Goal: Transaction & Acquisition: Purchase product/service

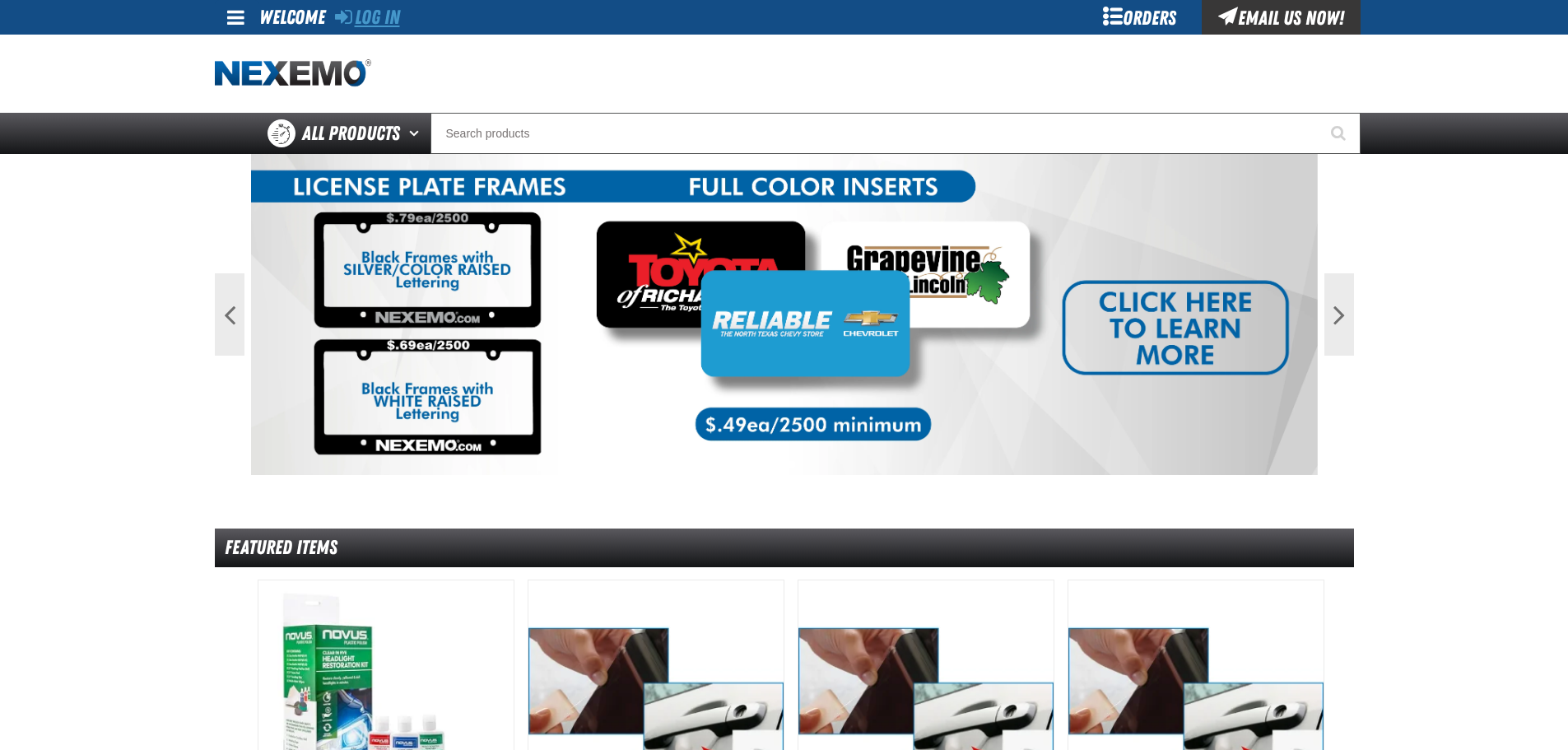
click at [389, 21] on link "Log In" at bounding box center [367, 18] width 65 height 23
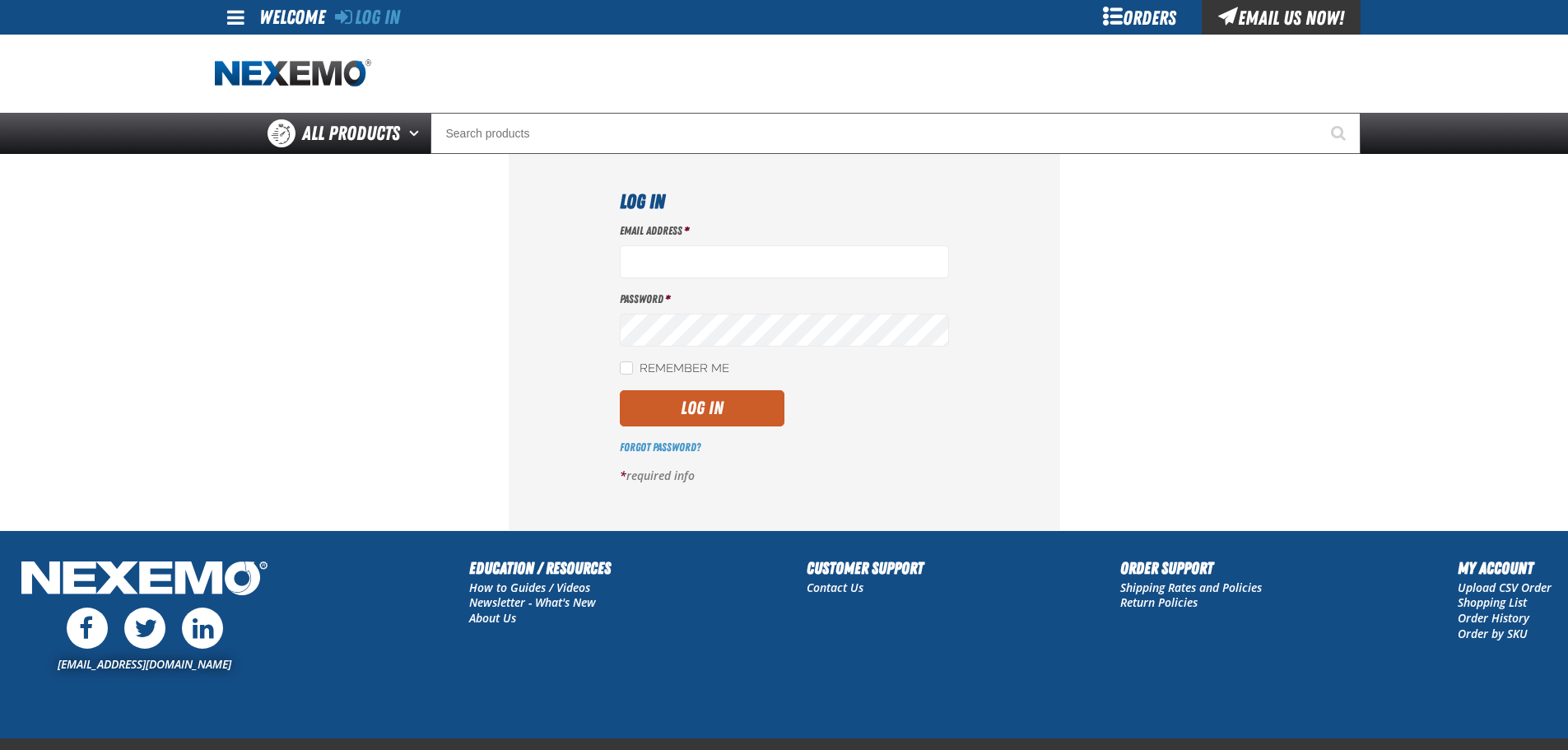
type input "mrhodes02@vtaig.com"
click at [714, 369] on label "Remember Me" at bounding box center [674, 369] width 109 height 16
click at [633, 369] on input "Remember Me" at bounding box center [627, 368] width 14 height 14
checkbox input "true"
click at [724, 419] on button "Log In" at bounding box center [702, 407] width 165 height 36
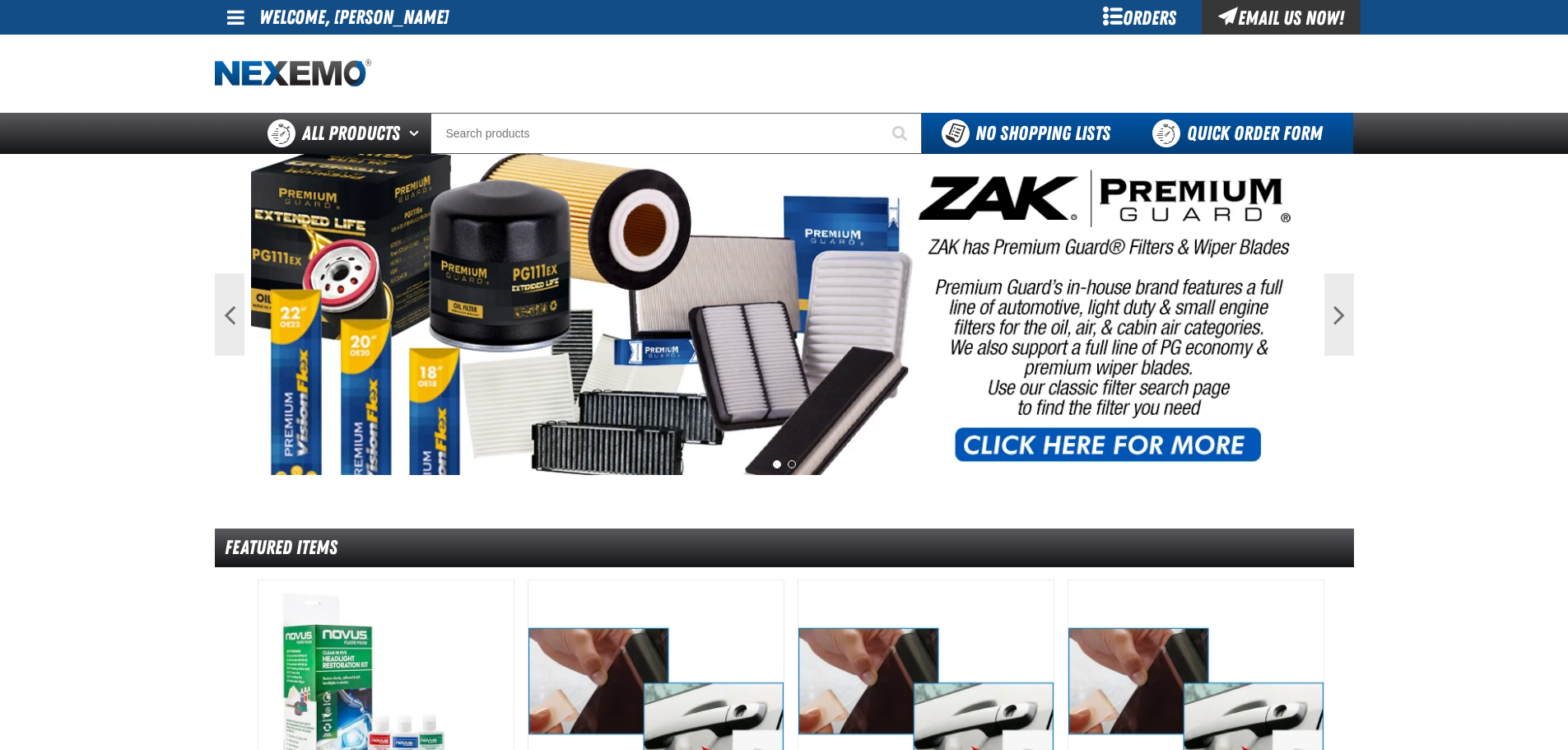
click at [1181, 131] on link "Quick Order Form" at bounding box center [1242, 133] width 223 height 41
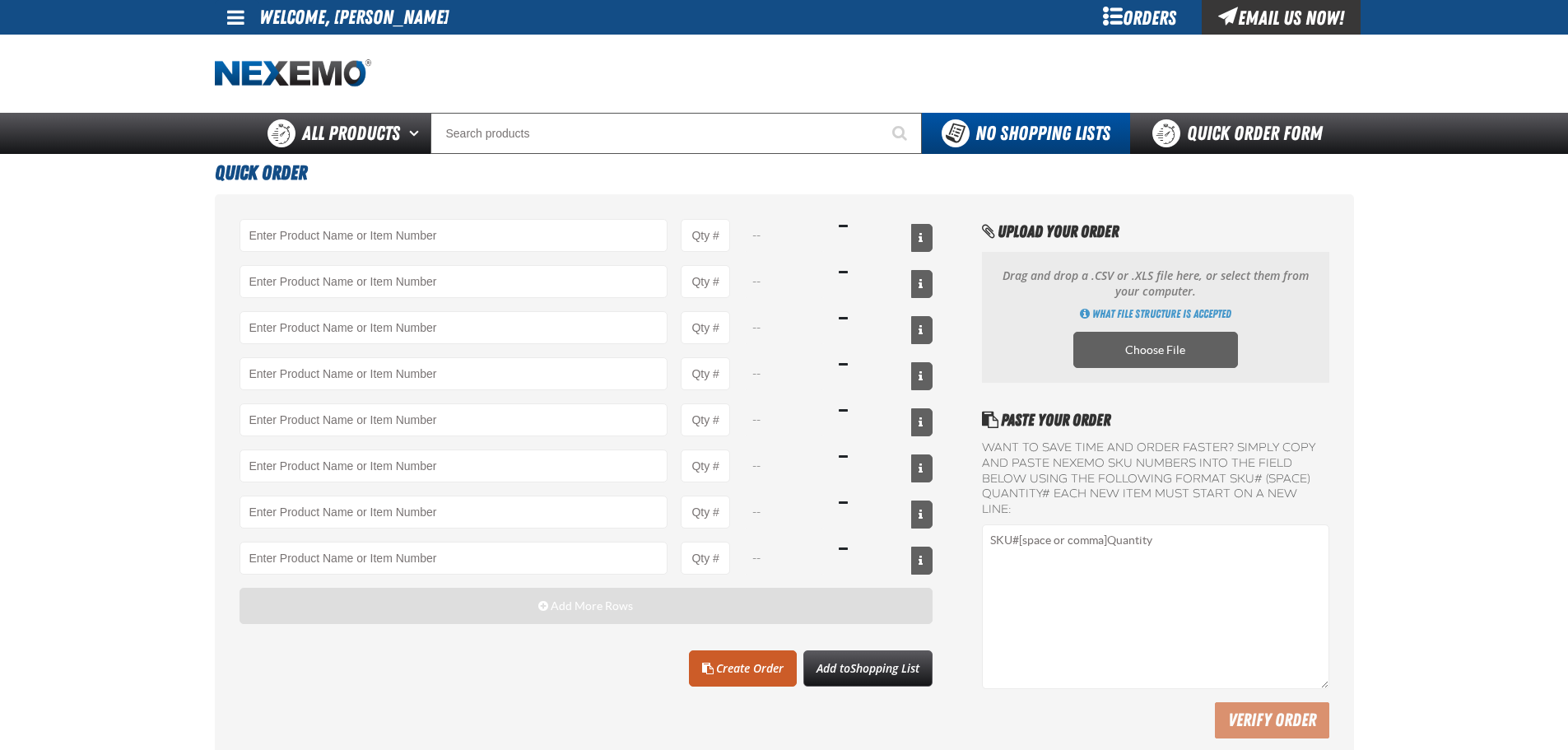
click at [601, 591] on button "Add More Rows" at bounding box center [587, 605] width 694 height 36
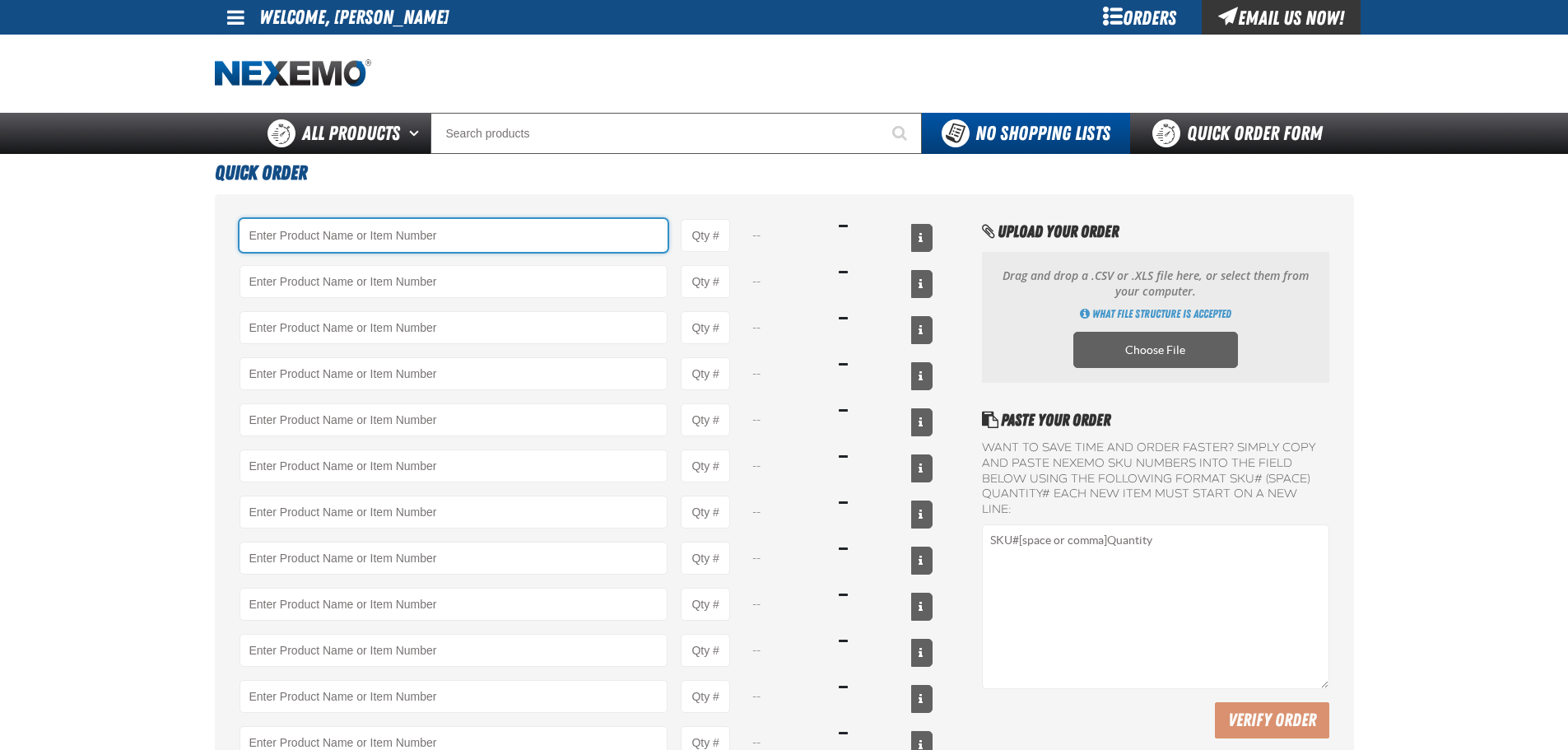
click at [411, 242] on input "Product" at bounding box center [454, 236] width 429 height 33
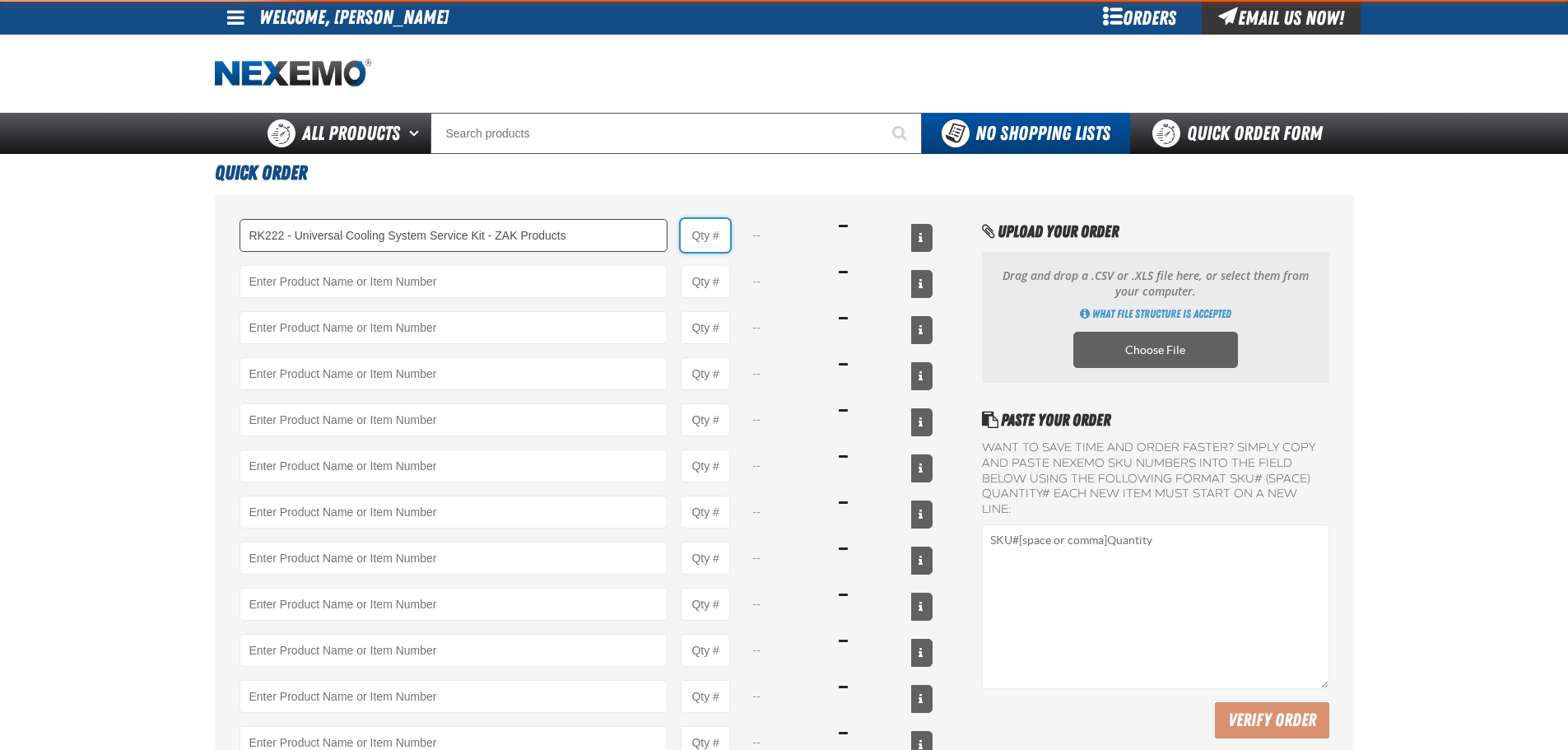
type input "RK222 - Universal Cooling System Service Kit - ZAK Products"
type input "1"
select select "kit"
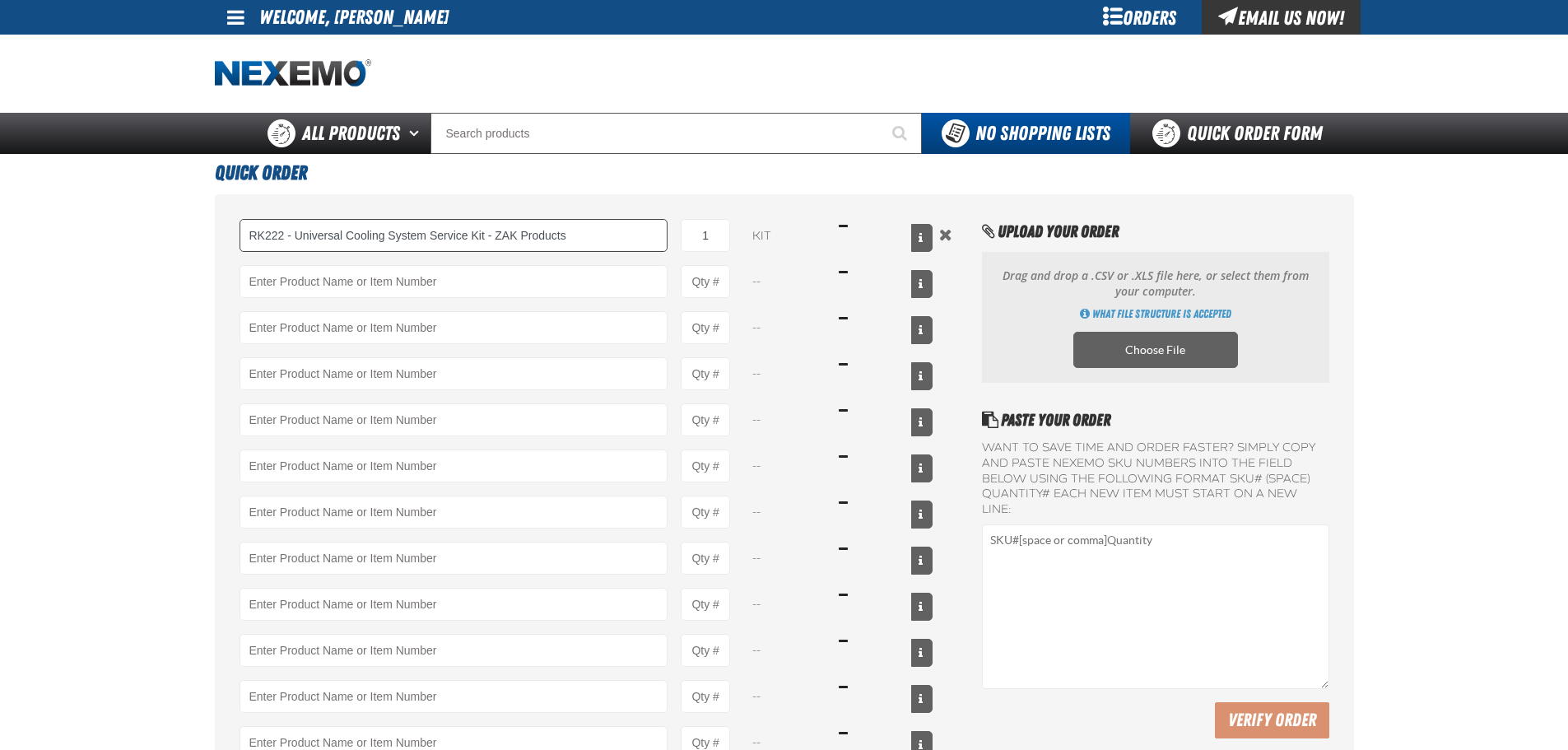
type input "RK222 - Universal Cooling System Service Kit - ZAK Products"
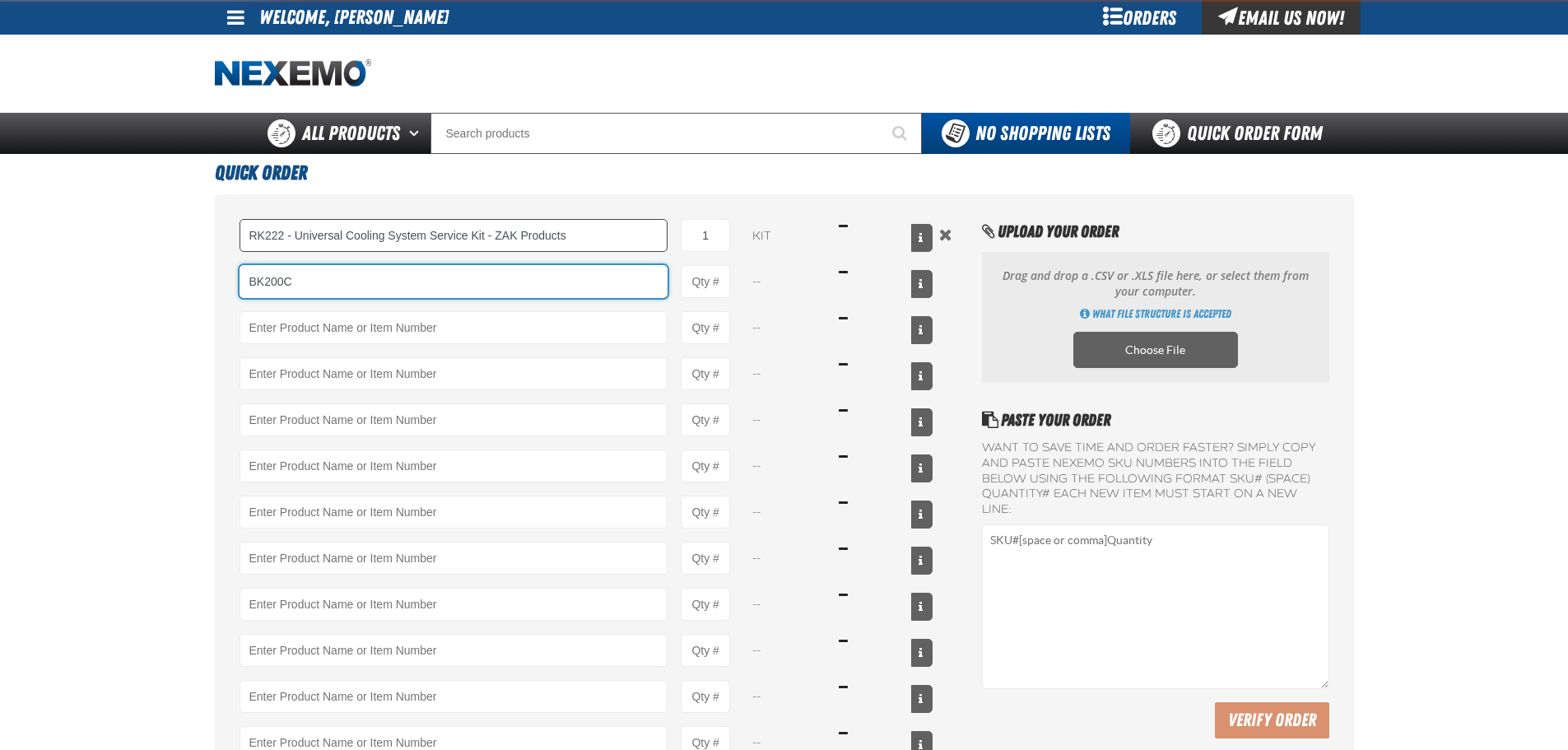
type input "BK200C"
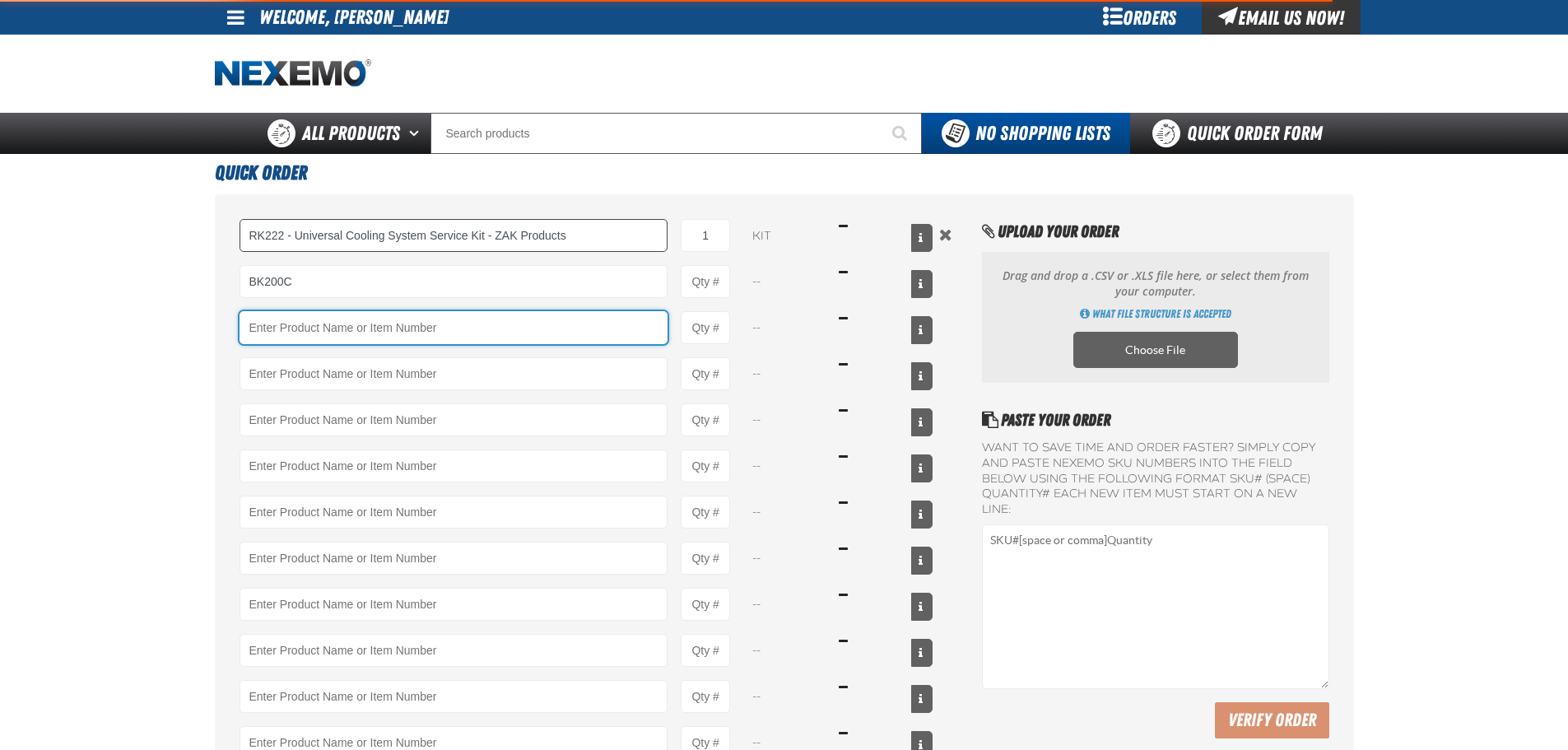
type input "BK200C - DOT 4 Brake Fluid Cleaner Kit - ZAK Products"
type input "1"
select select "kit"
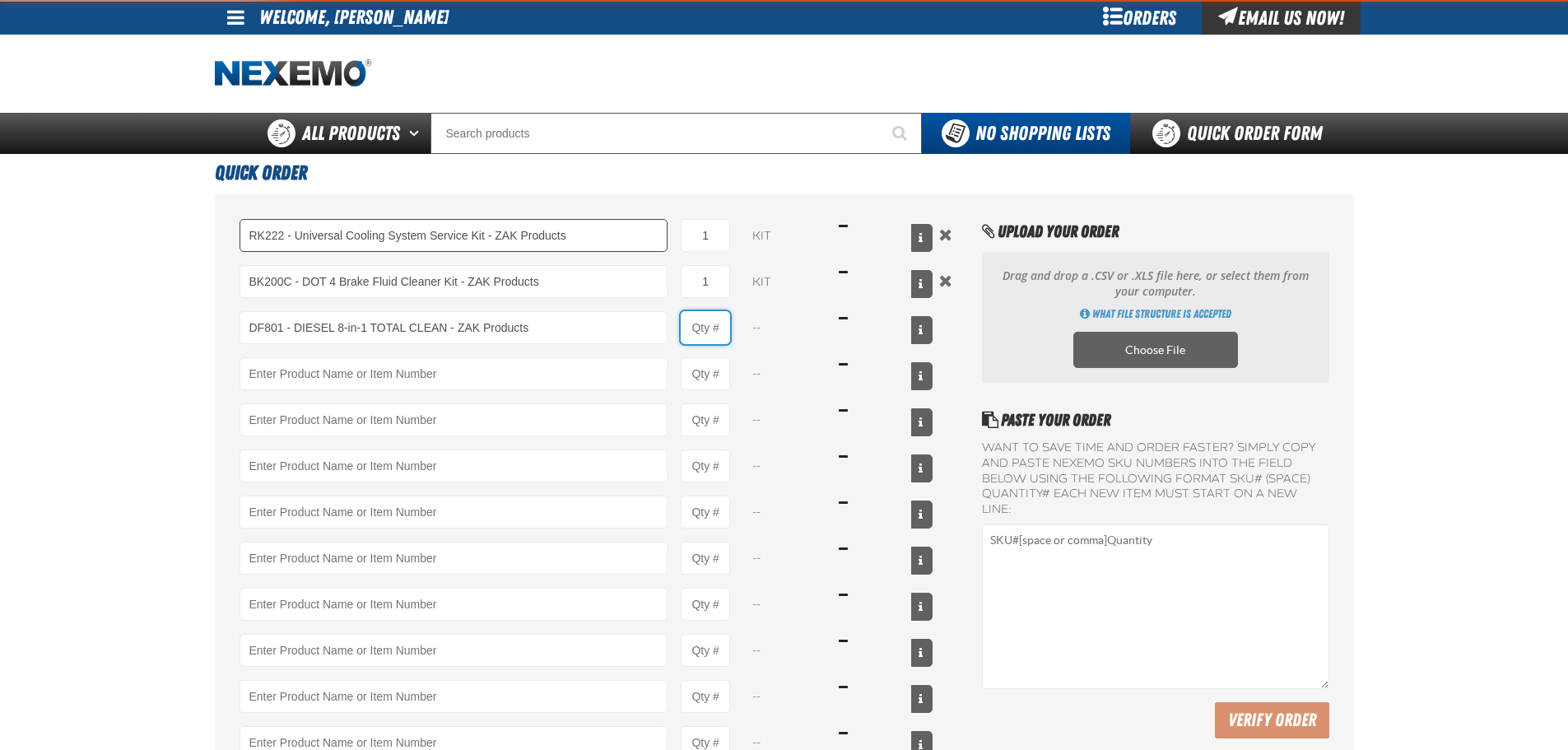
type input "DF801 - DIESEL 8-in-1 TOTAL CLEAN - ZAK Products"
type input "1"
type input "DF801 - DIESEL 8-in-1 TOTAL CLEAN - ZAK Products"
select select "bottle"
type input "AC100 - Ventilation Treatment - ZAK Products"
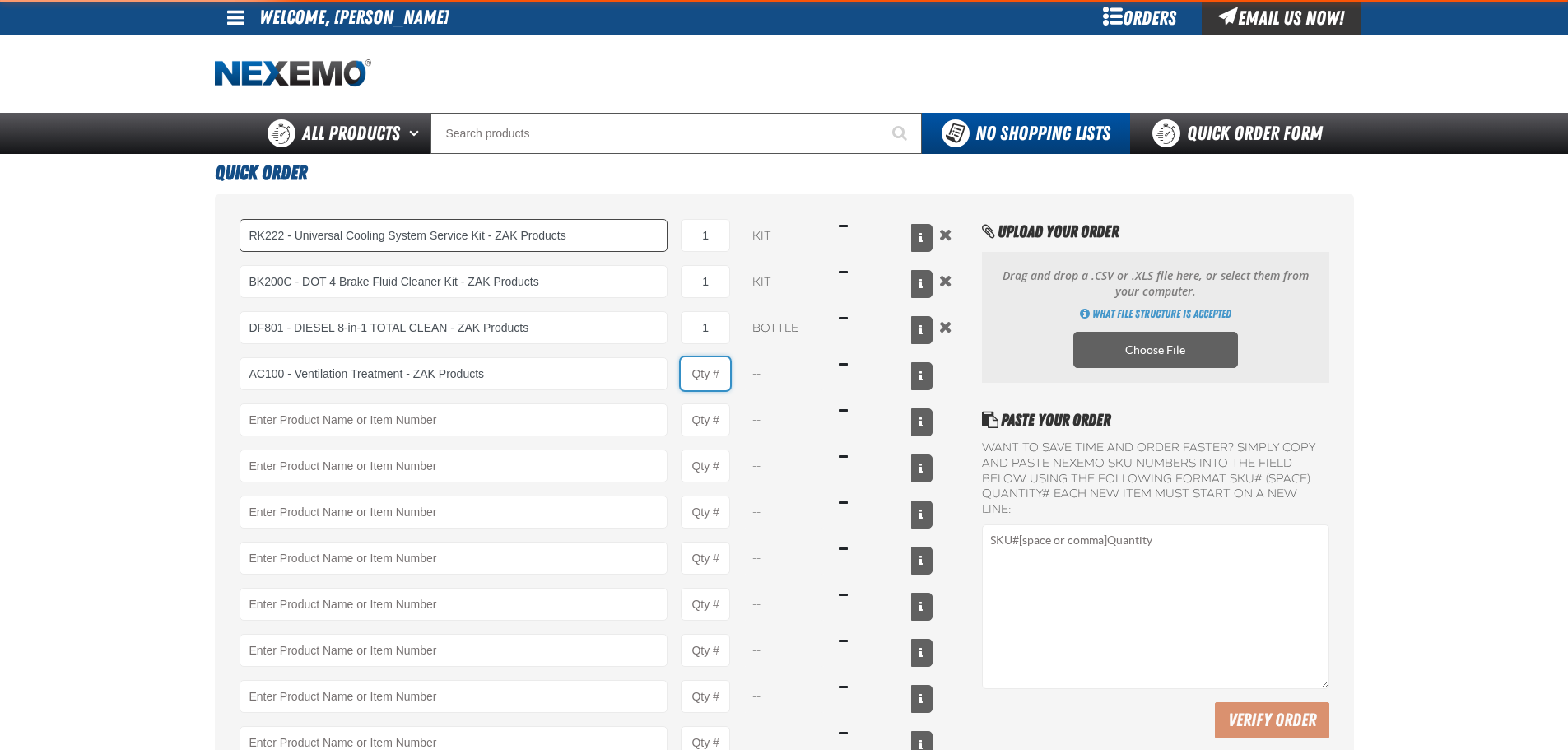
type input "1"
select select "can"
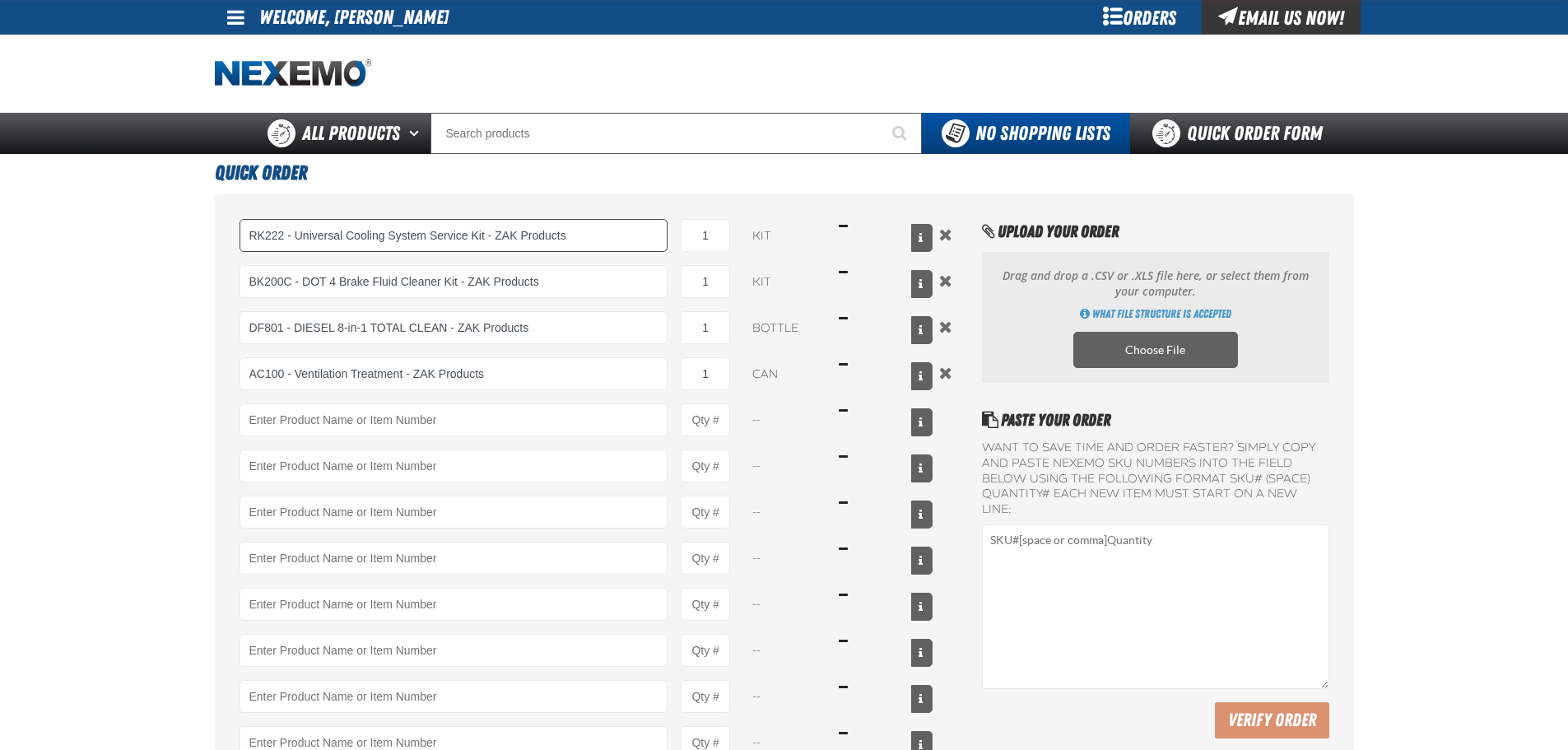
type input "AC100 - Ventilation Treatment - ZAK Products"
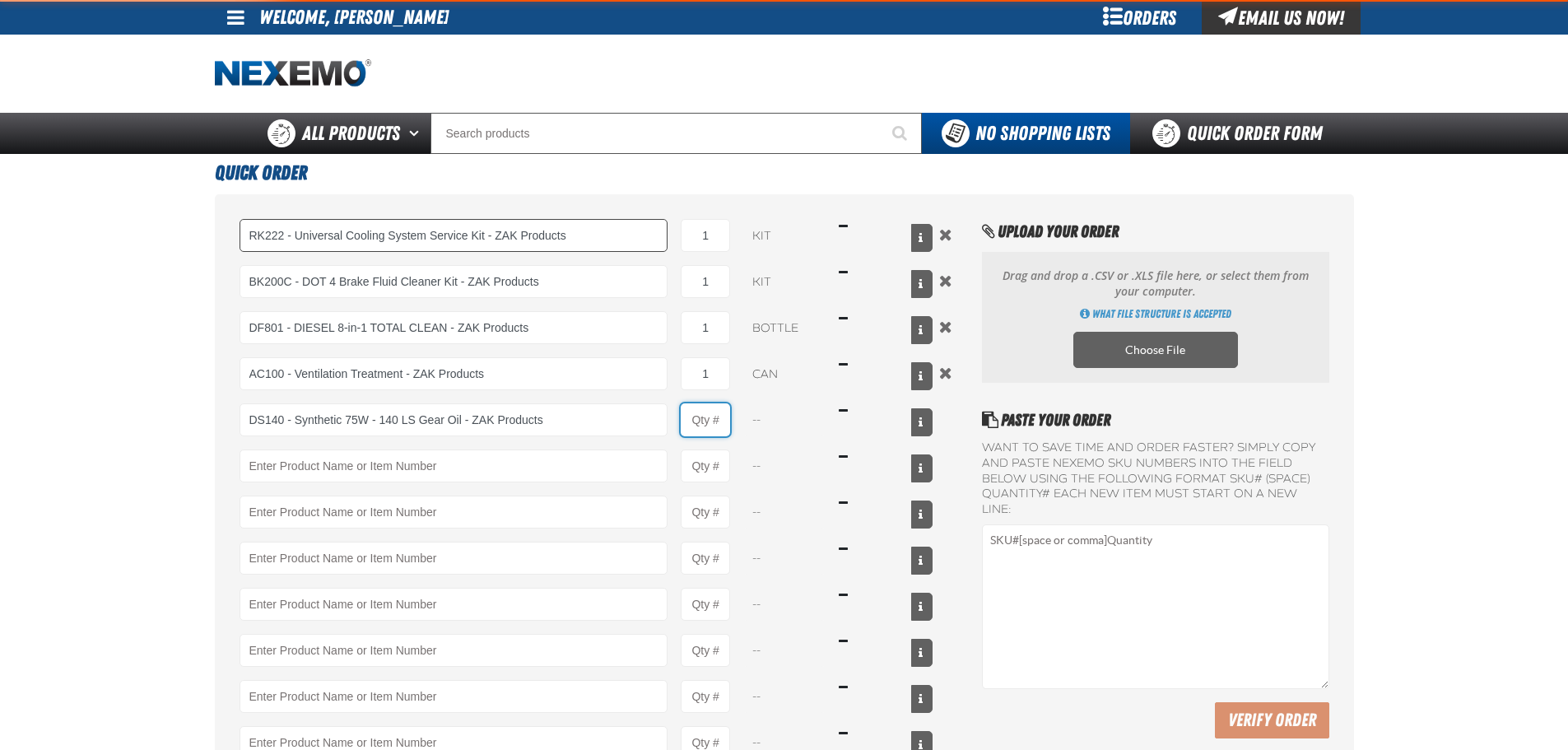
type input "DS140 - Synthetic 75W - 140 LS Gear Oil - ZAK Products"
type input "1"
select select "bottle"
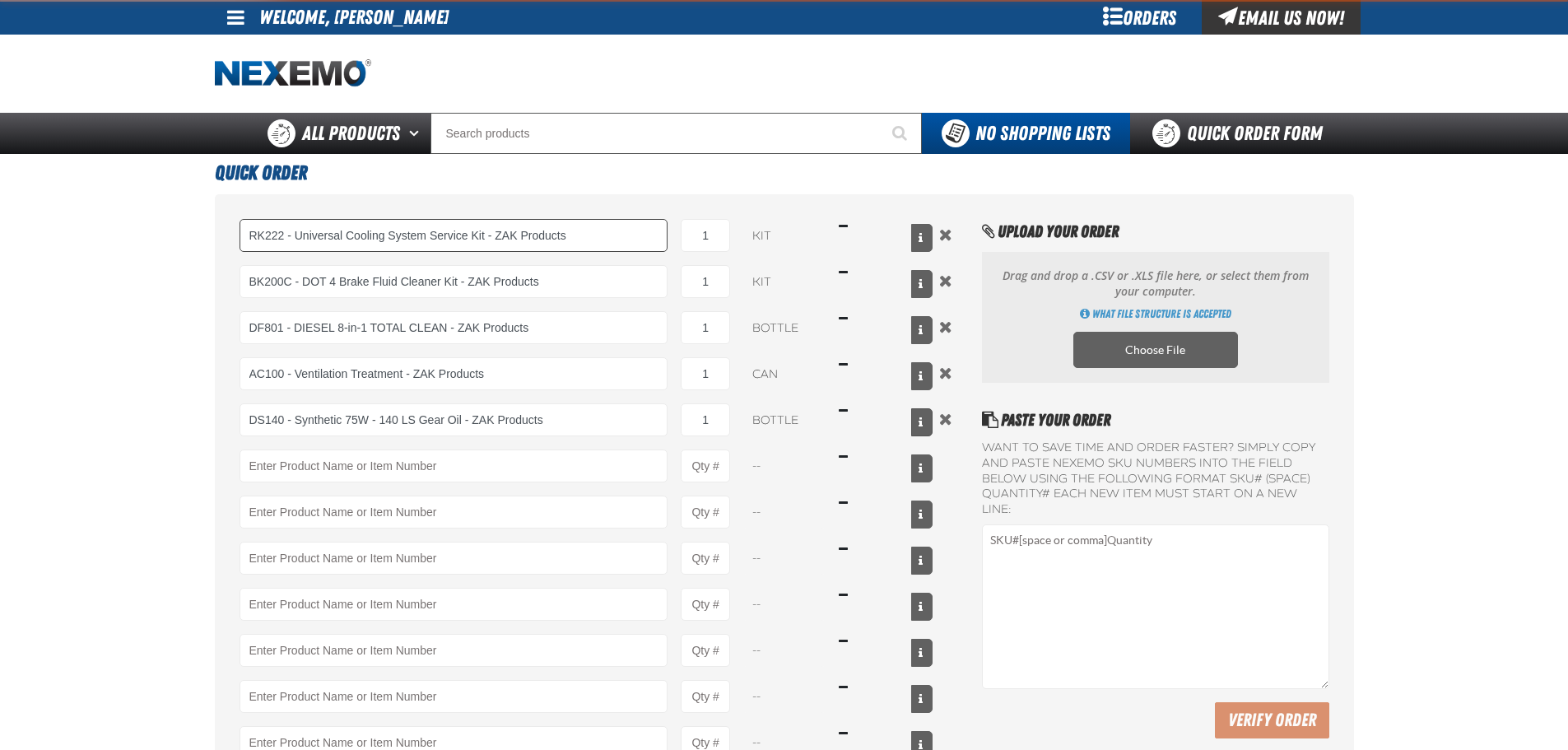
type input "DS140 - Synthetic 75W - 140 LS Gear Oil - ZAK Products"
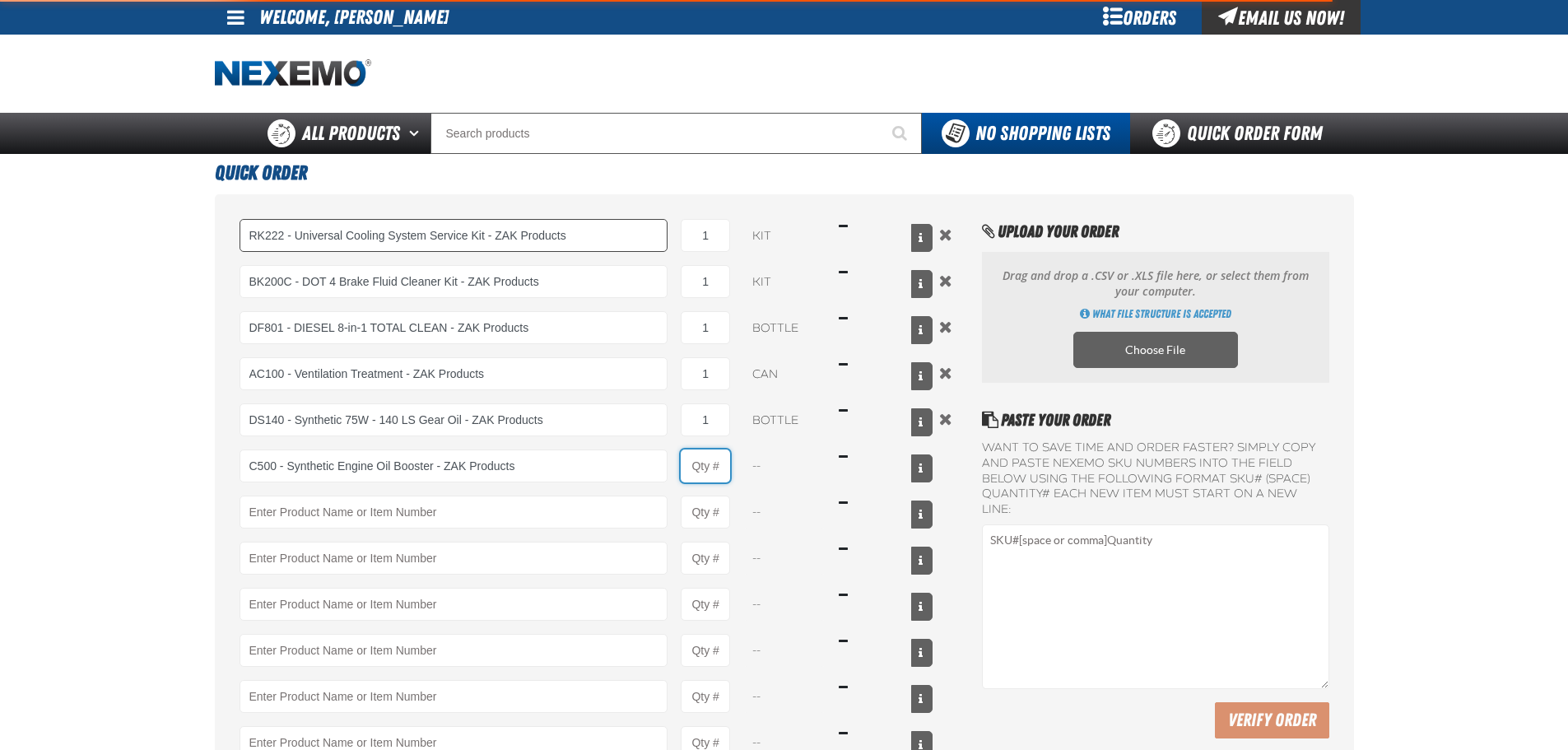
type input "C500 - Synthetic Engine Oil Booster - ZAK Products"
type input "1"
select select "bottle"
type input "C500 - Synthetic Engine Oil Booster - ZAK Products"
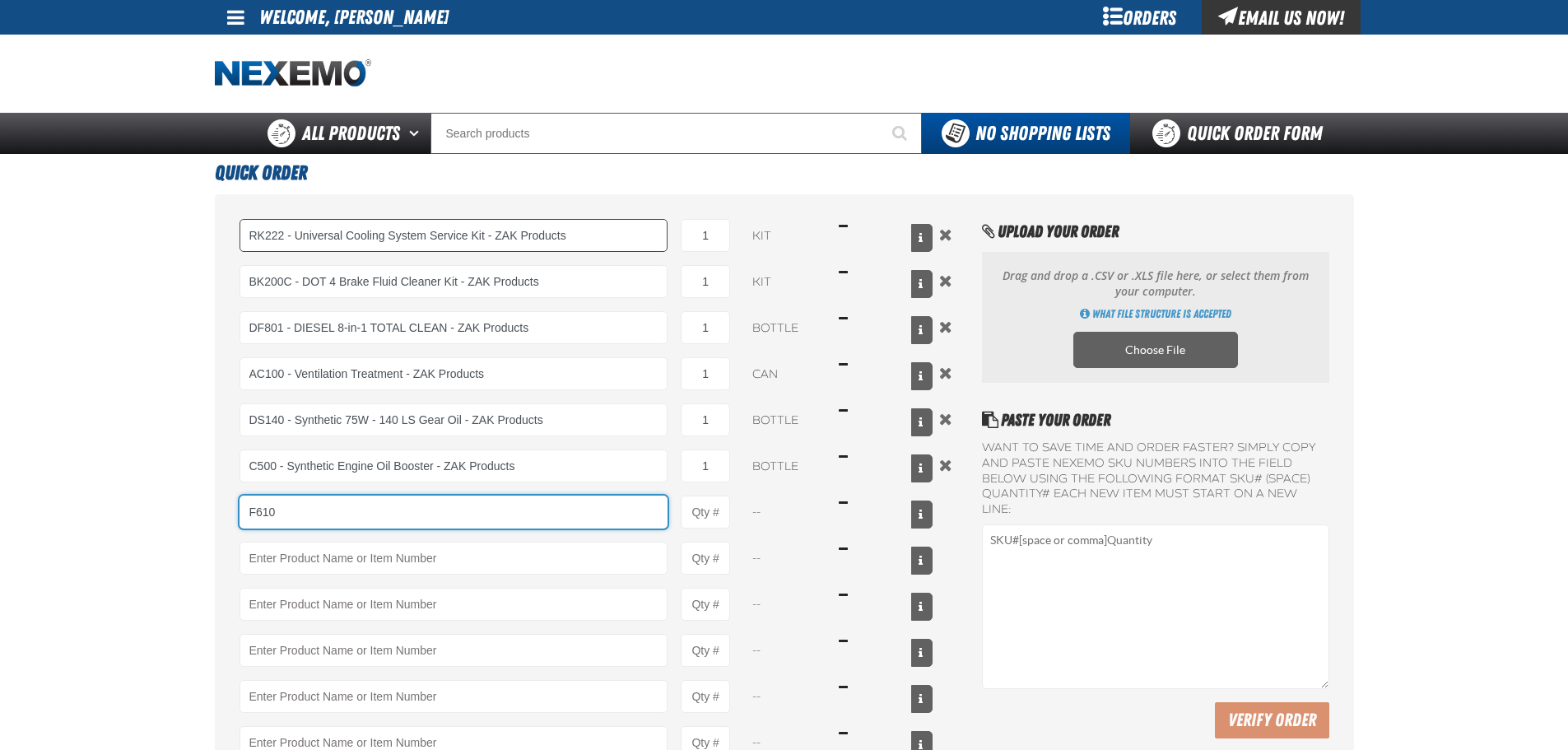
type input "F610"
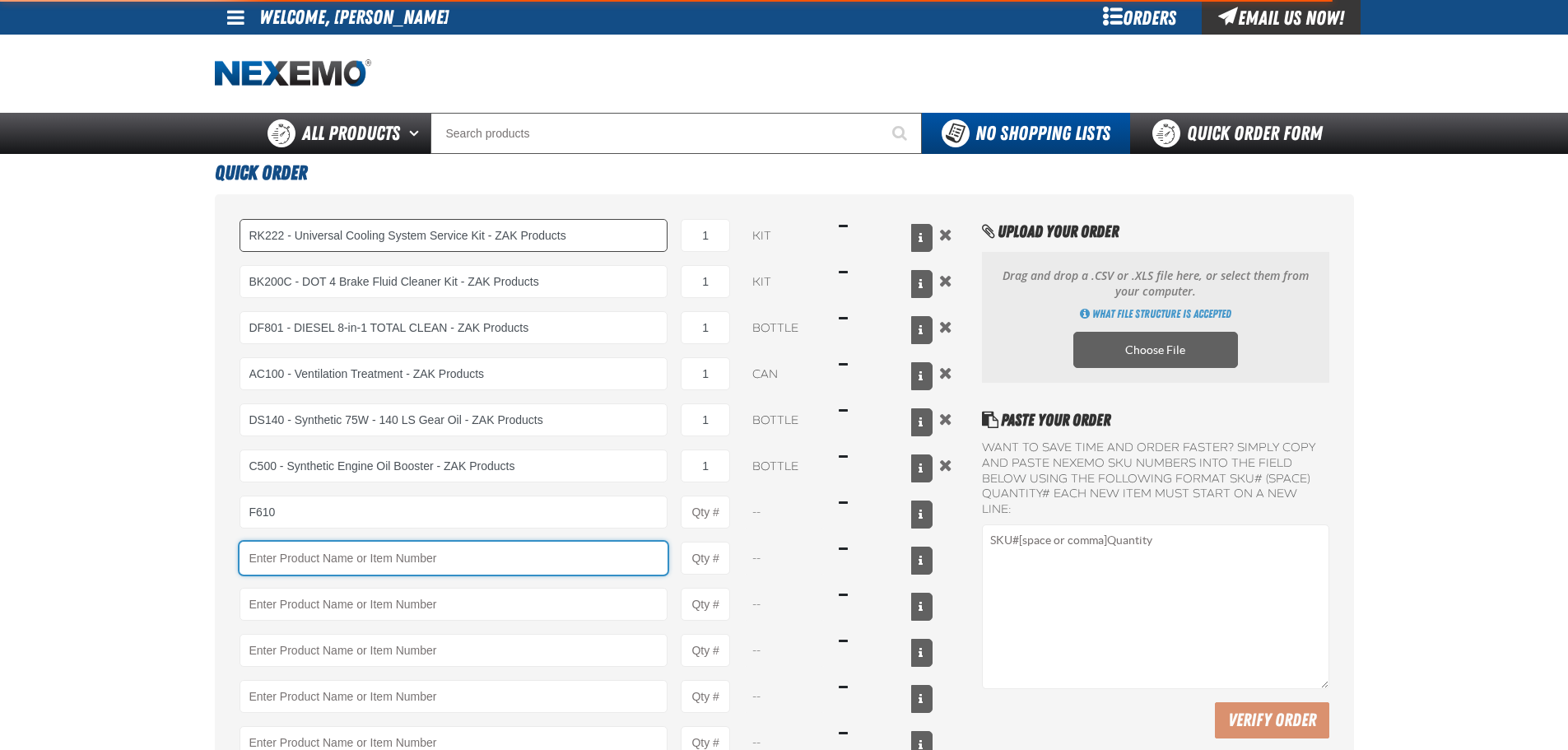
type input "F610 - Z-Tech - ZAK Products"
type input "1"
select select "bottle"
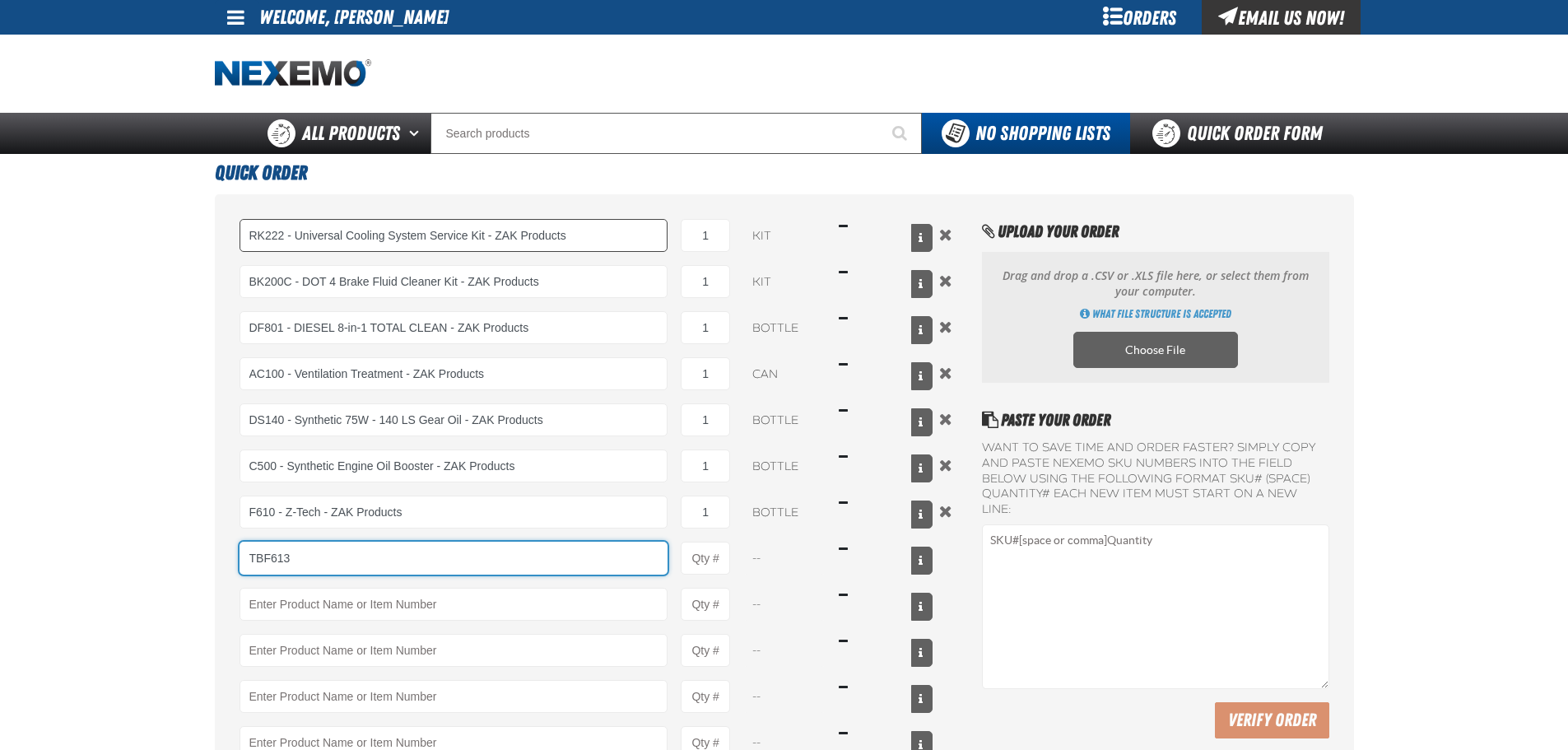
type input "TBF613"
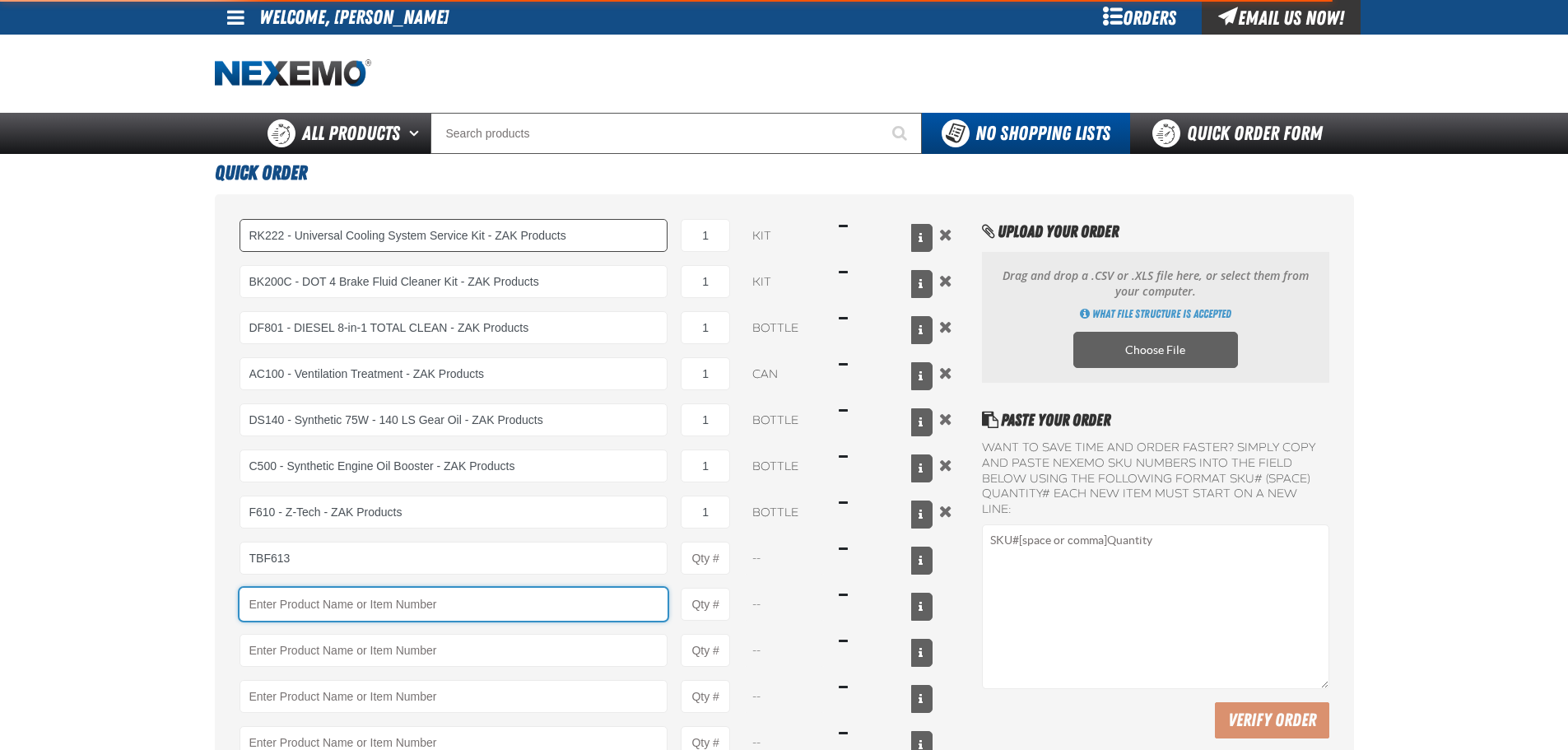
type input "TBF613 - Premium Throttle Body Service Kit - ZAK Products"
type input "1"
select select "kit"
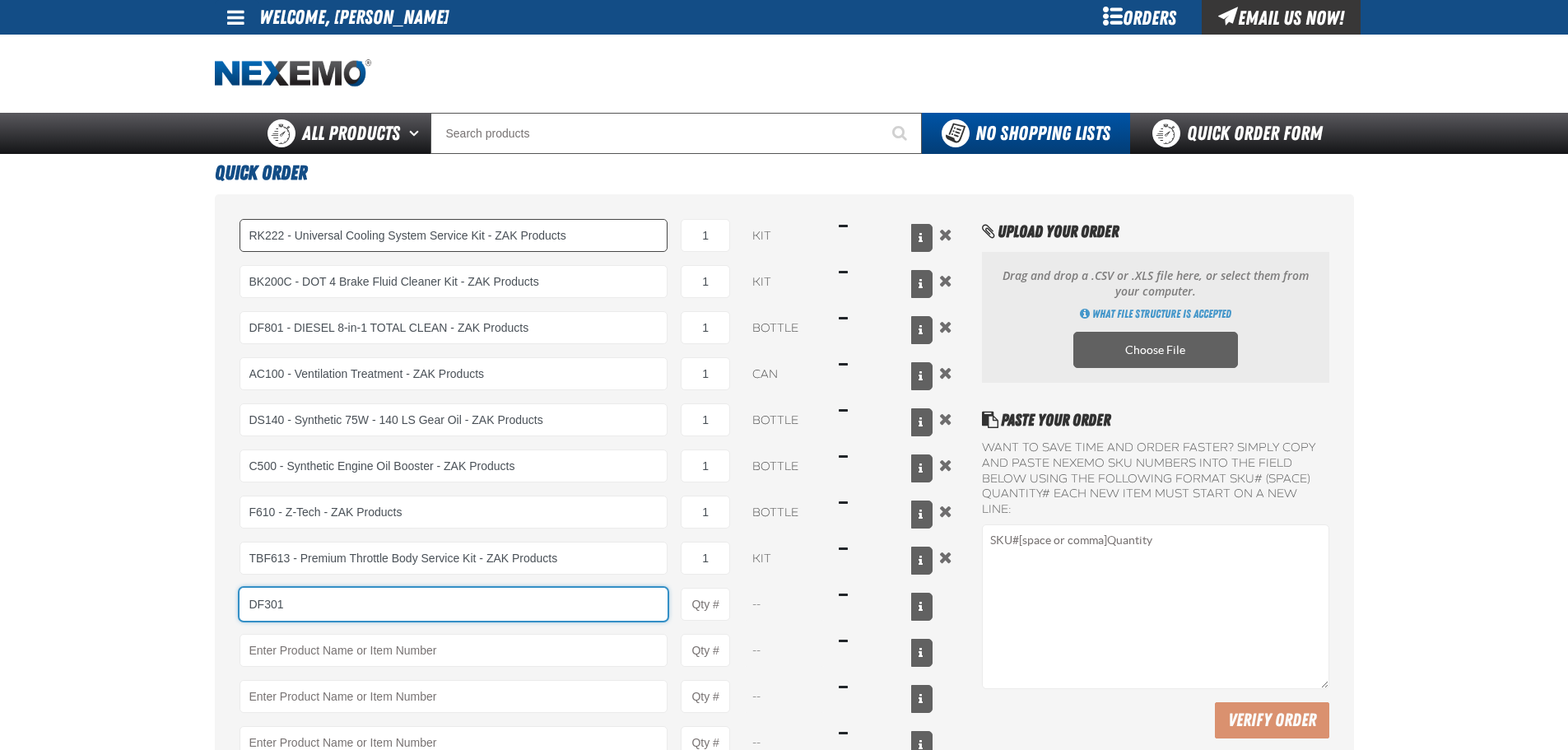
type input "DF301"
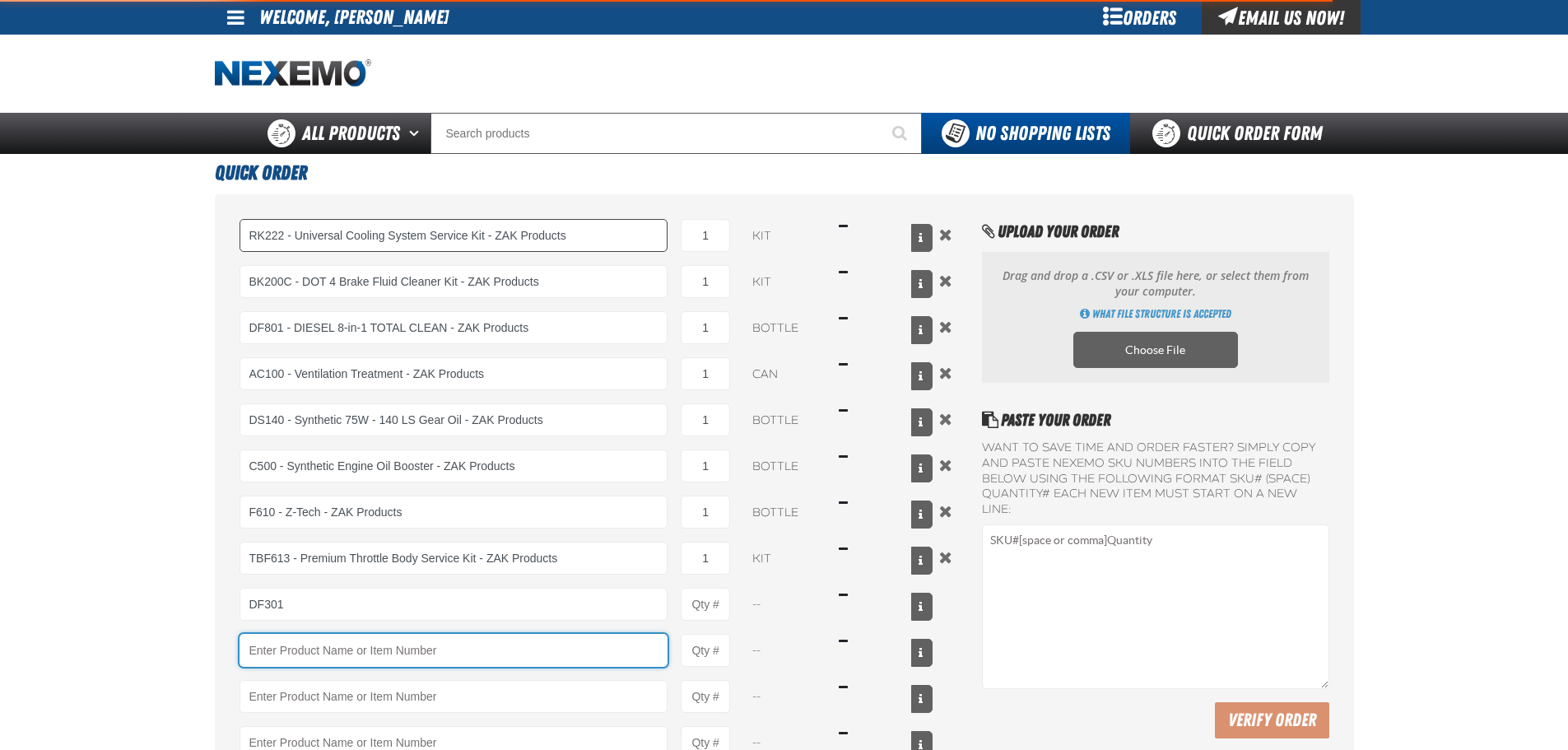
type input "DF301 - Diesel Synthetic Engine Oil Conditioner - ZAK Products"
type input "1"
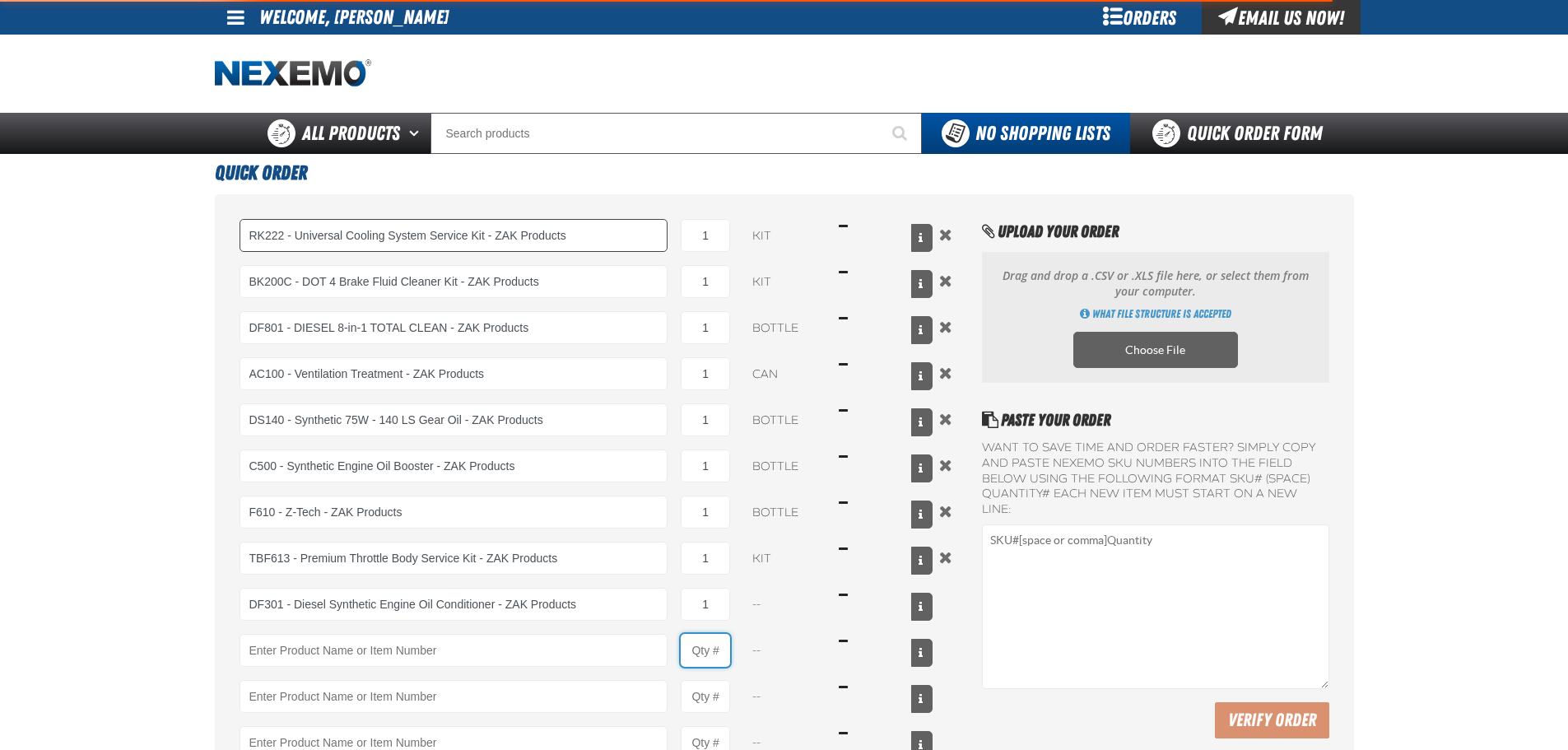
select select "bottle"
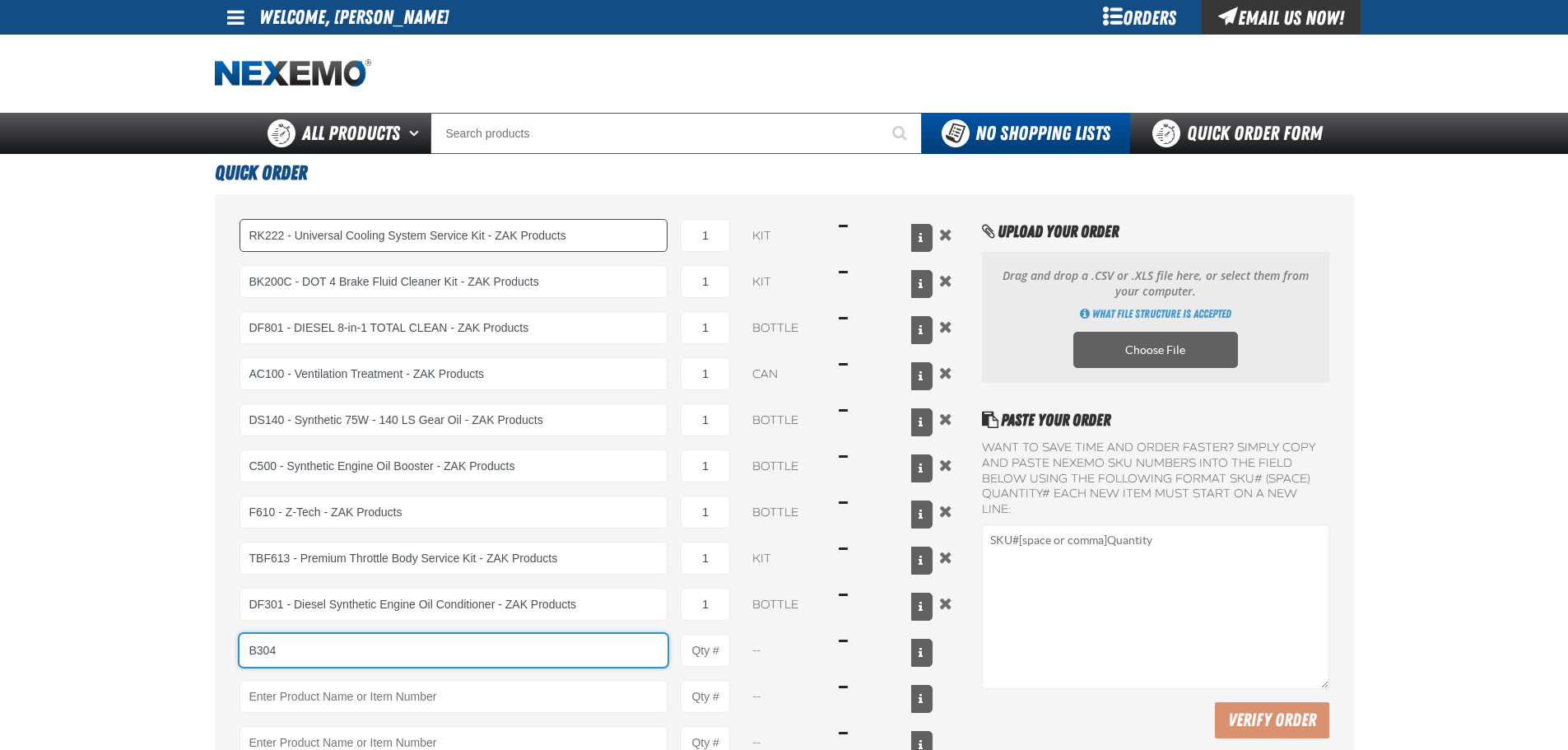
type input "B304"
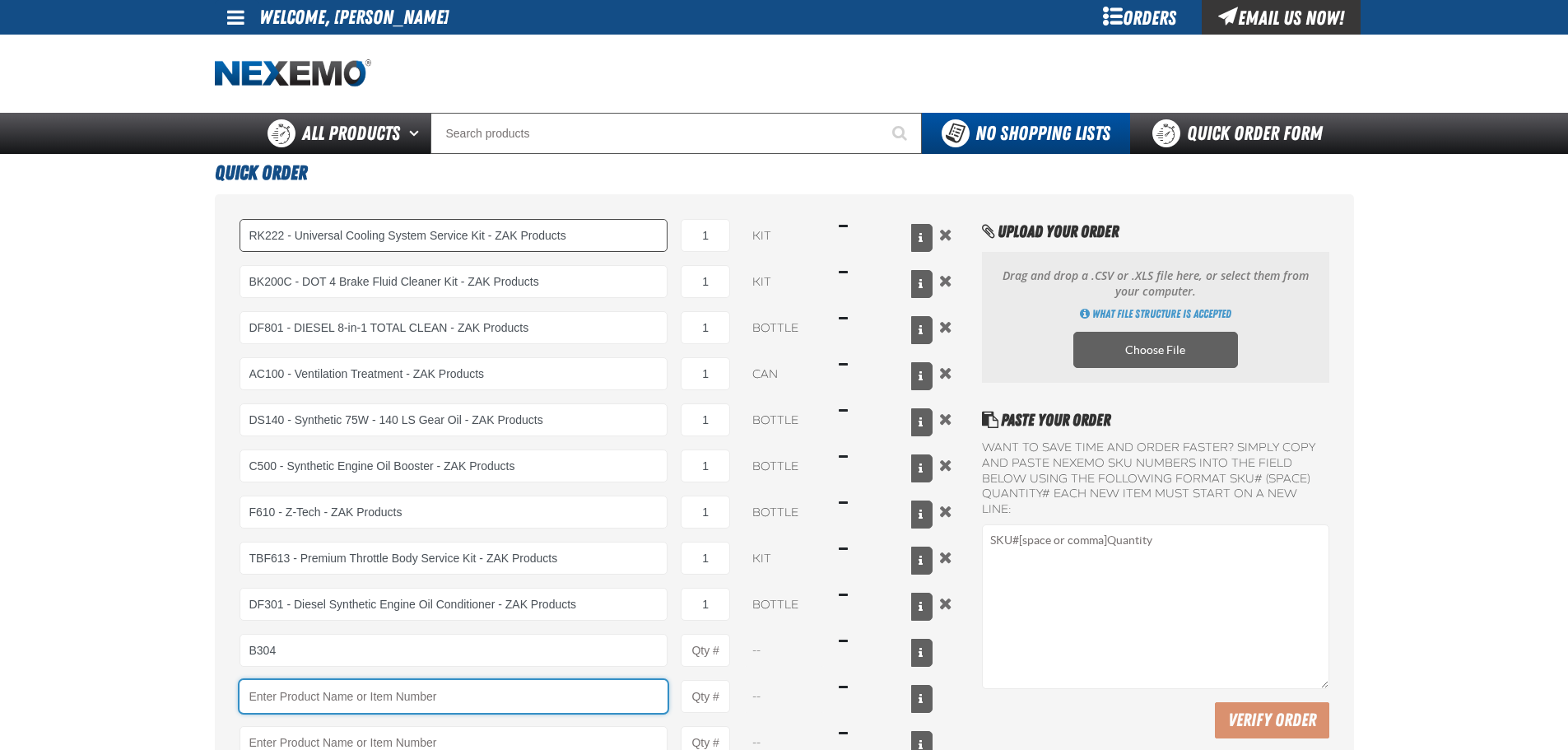
type input "B304 - Battery Service Kit - Cleaner &amp; Protector with Anti-Corrosion Pads -…"
type input "1"
select select "kit"
type input "DS100"
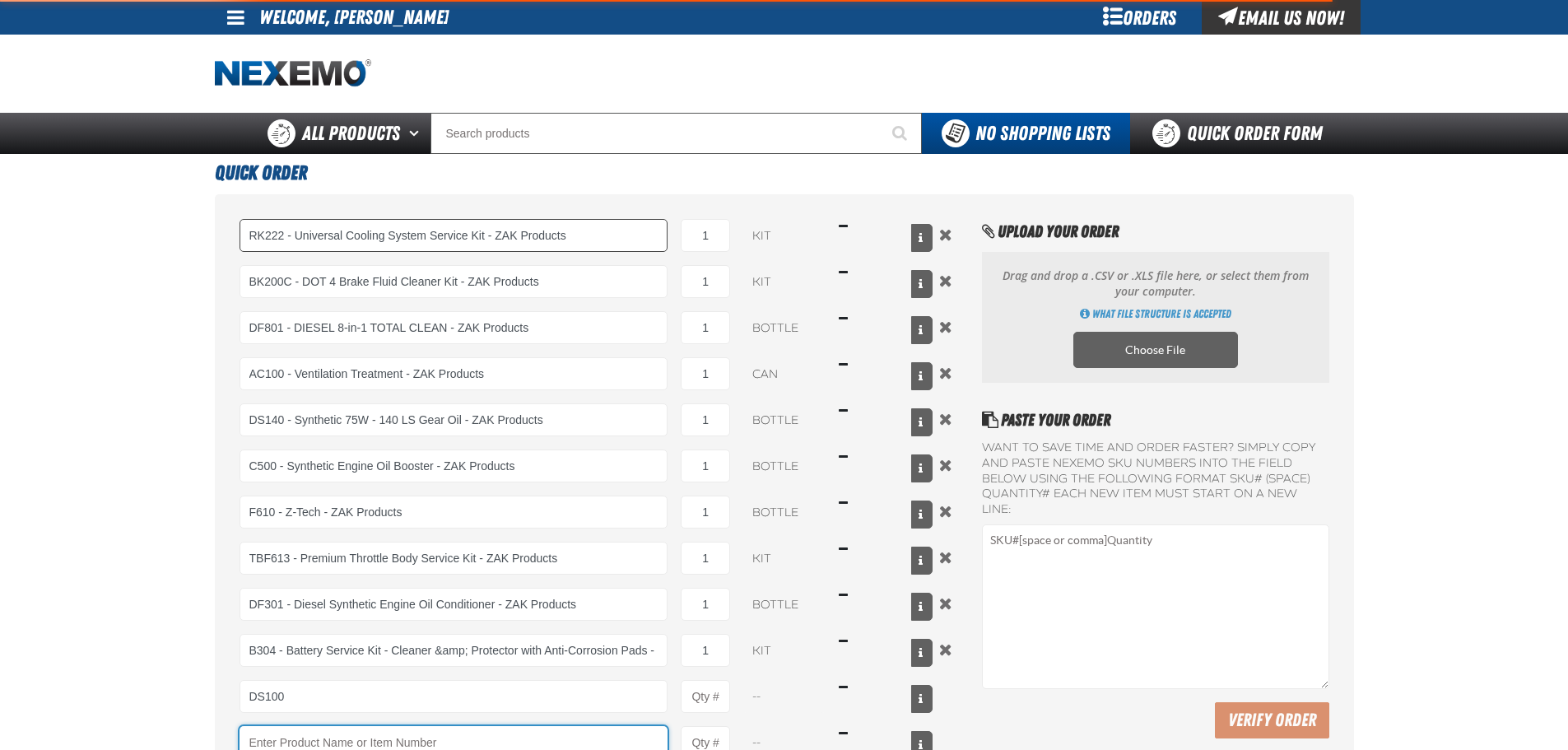
type input "DS100 - Differential Supplement - ZAK Products"
type input "1"
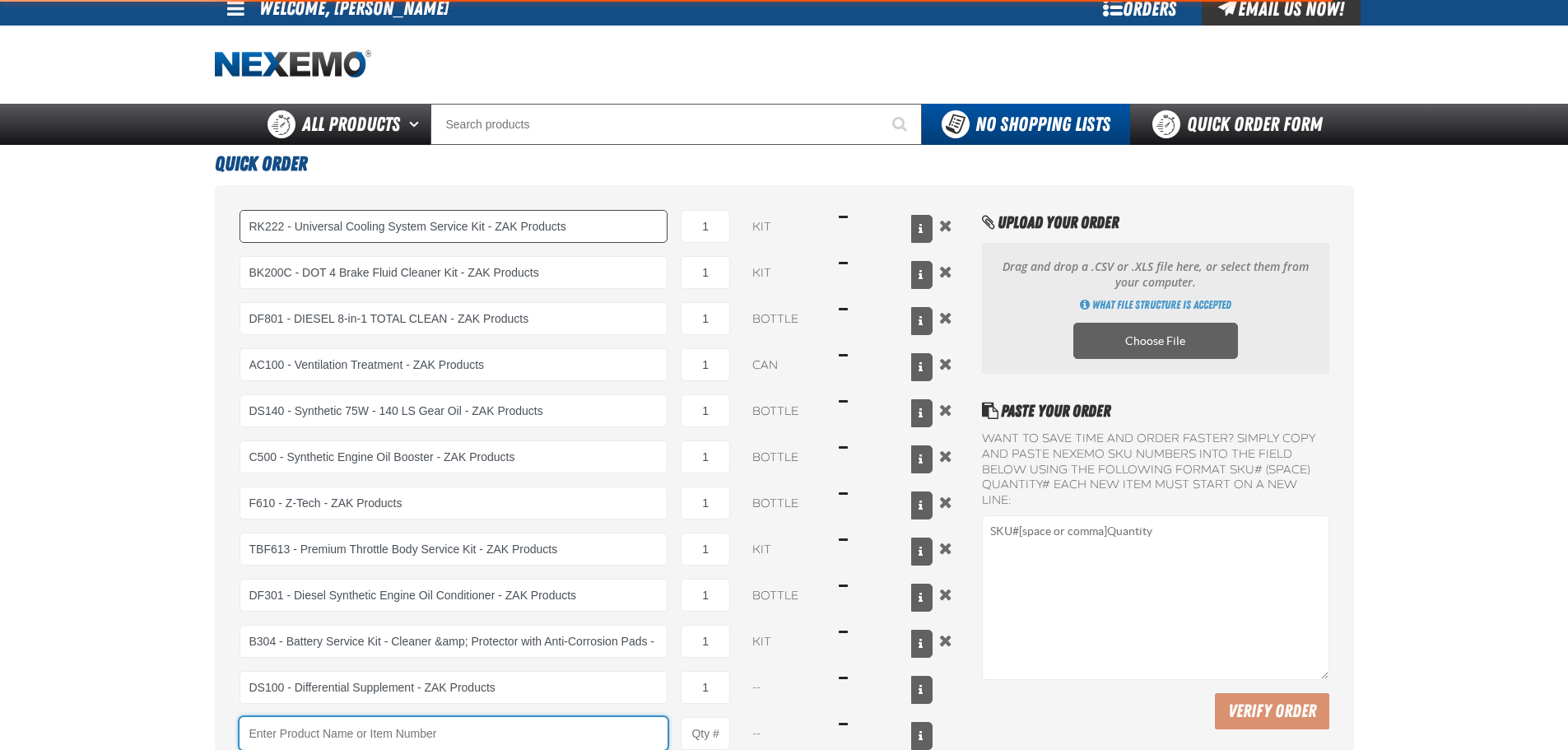
select select "bottle"
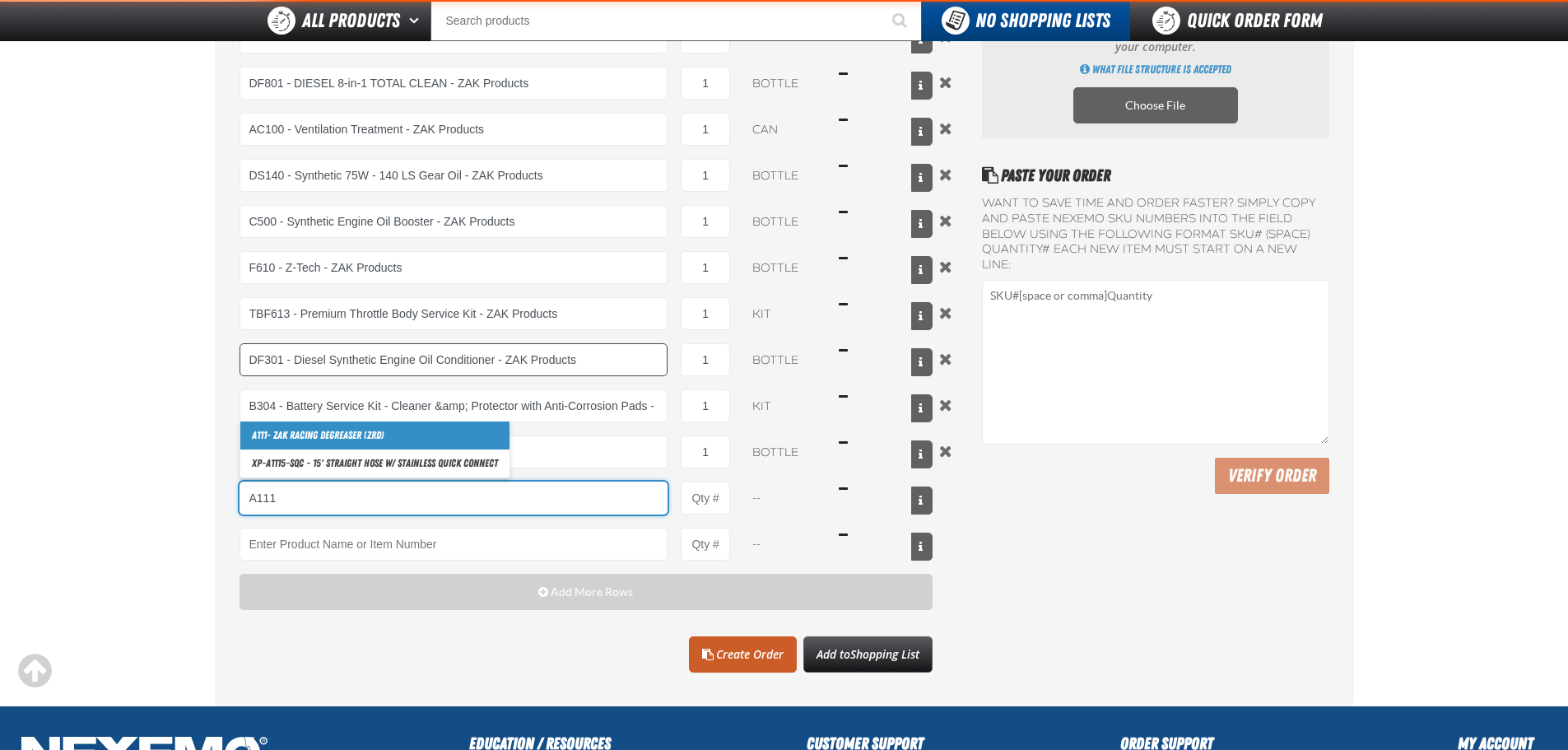
scroll to position [283, 0]
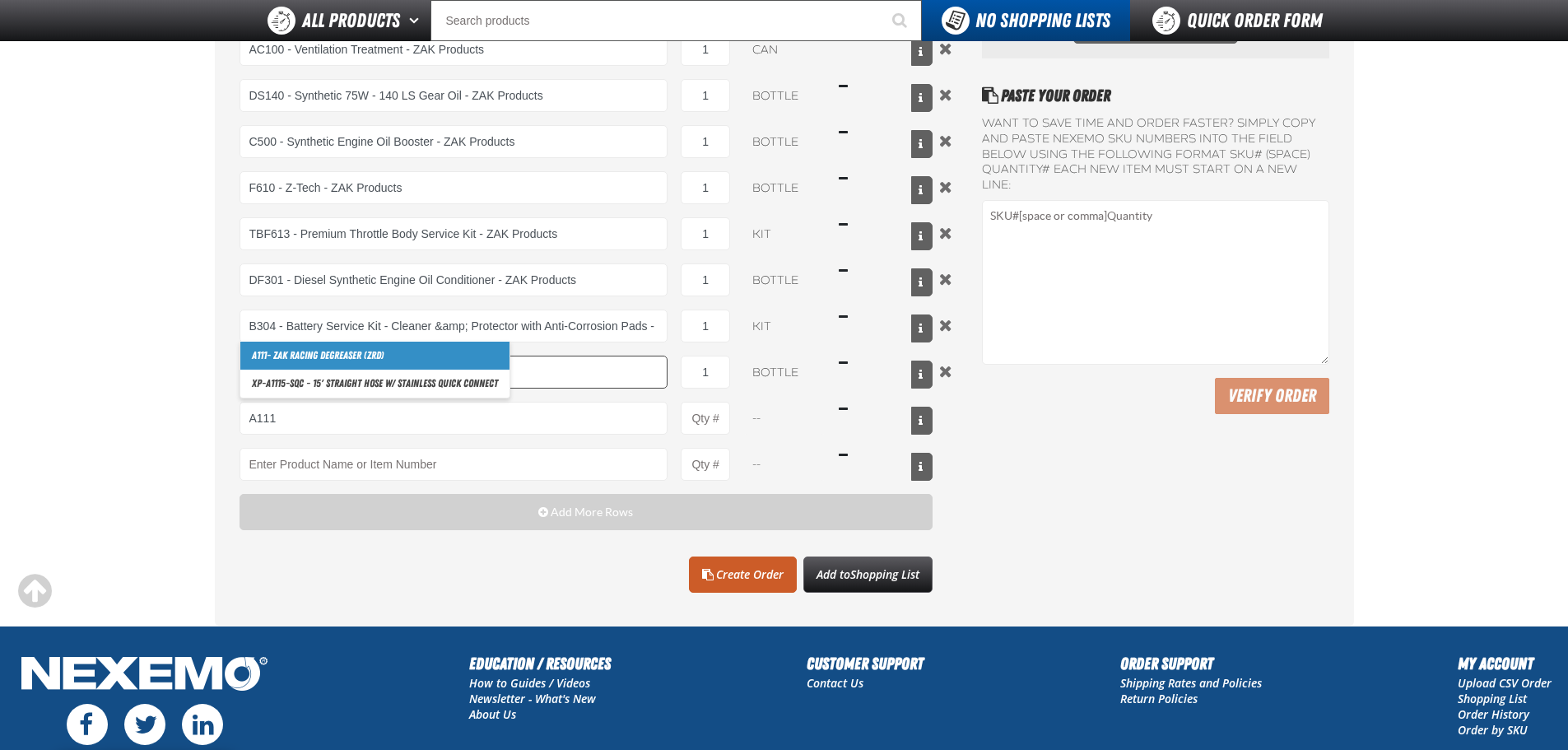
click at [362, 358] on link "A111 - ZAK Racing Degreaser (ZRD)" at bounding box center [375, 356] width 269 height 28
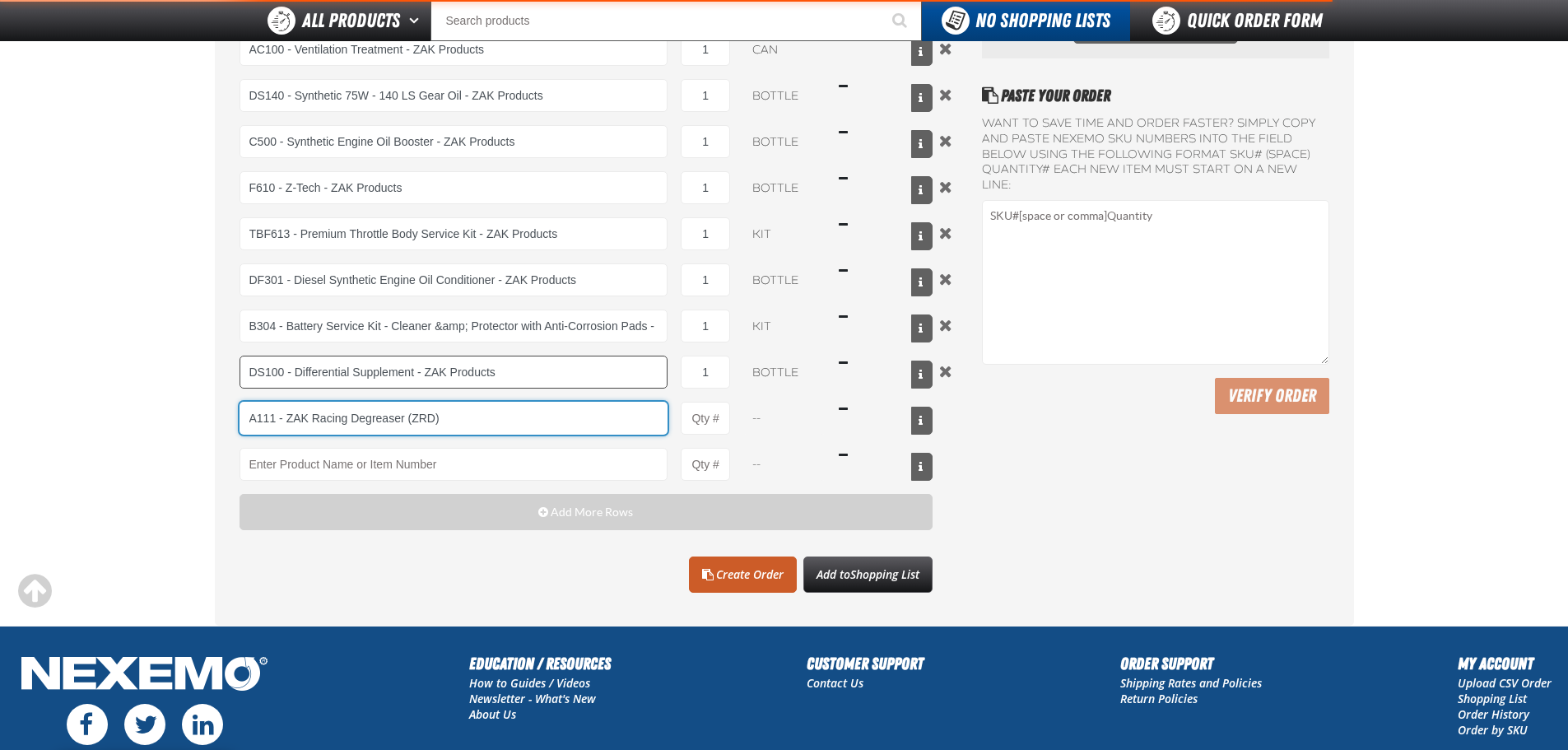
type input "A111 - ZAK Racing Degreaser (ZRD)"
type input "1"
select select "can"
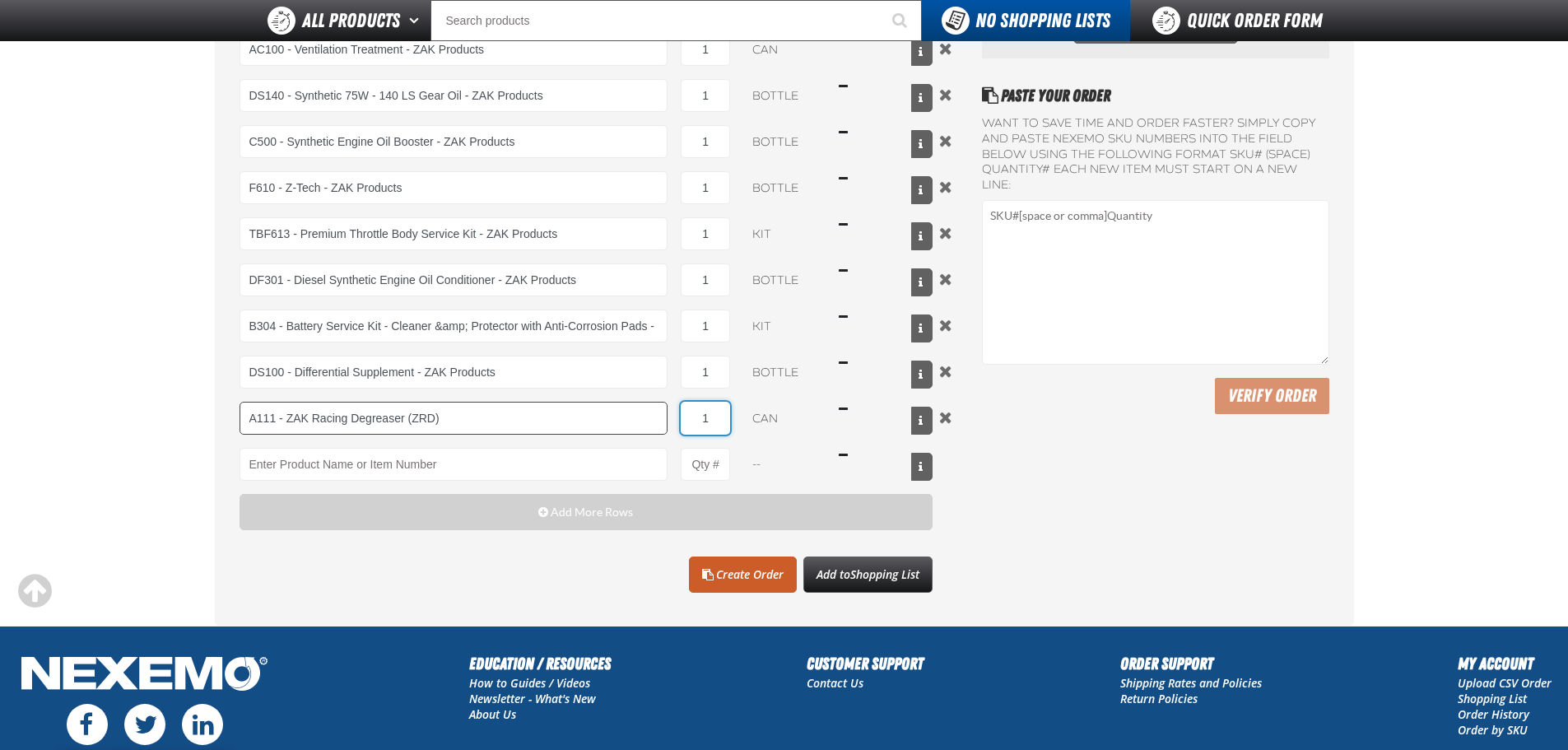
drag, startPoint x: 715, startPoint y: 426, endPoint x: 640, endPoint y: 424, distance: 75.0
click at [640, 424] on div "A111 - ZAK Racing Degreaser (ZRD) A111 - ZAK Racing Degreaser (ZRD) XP- A111 5-…" at bounding box center [587, 418] width 694 height 33
type input "A111 - ZAK Racing Degreaser (ZRD)"
type input "24"
drag, startPoint x: 719, startPoint y: 374, endPoint x: 690, endPoint y: 374, distance: 29.0
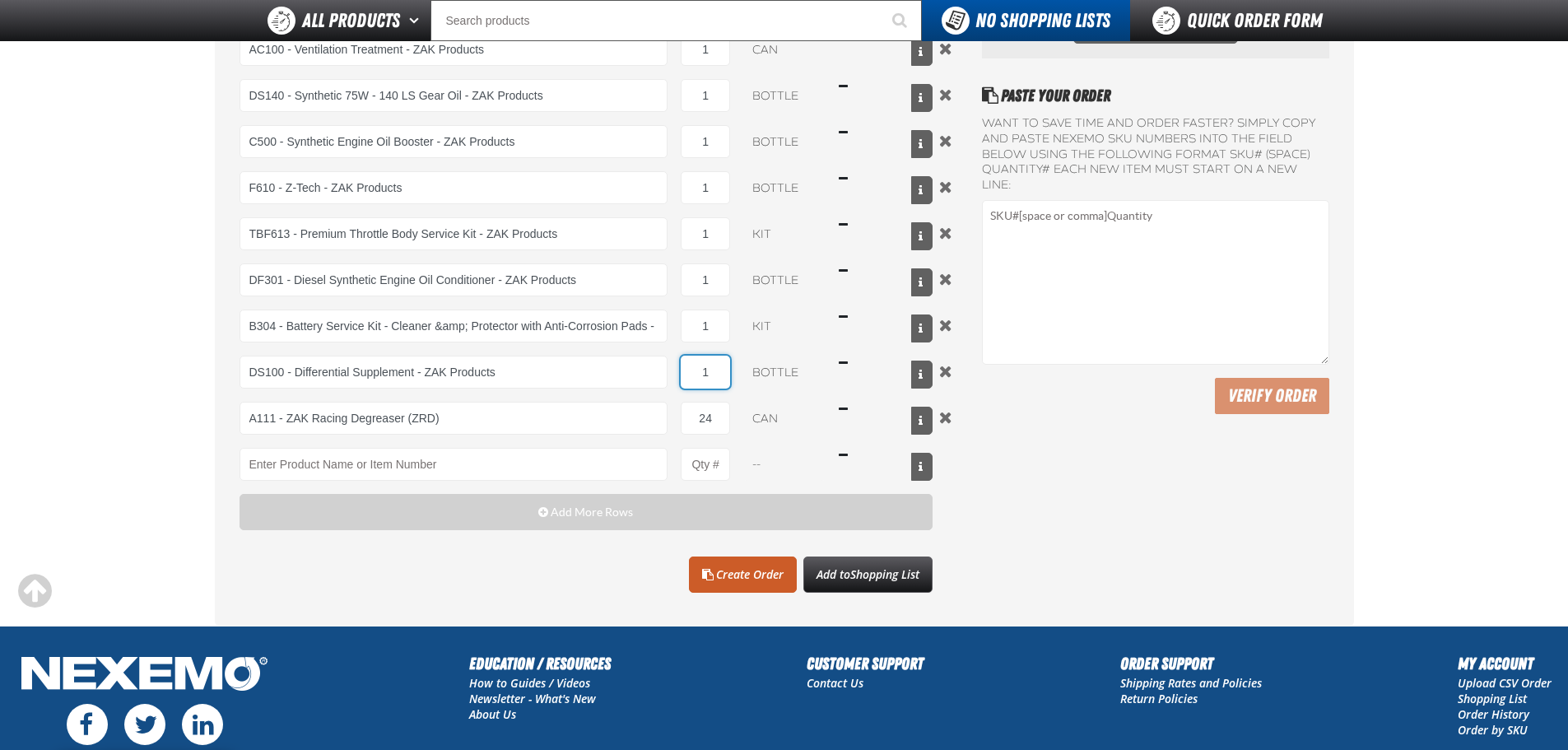
click at [690, 374] on input "1" at bounding box center [706, 372] width 50 height 33
type input "24"
drag, startPoint x: 712, startPoint y: 337, endPoint x: 685, endPoint y: 335, distance: 27.1
click at [685, 335] on input "1" at bounding box center [706, 326] width 50 height 33
type input "36"
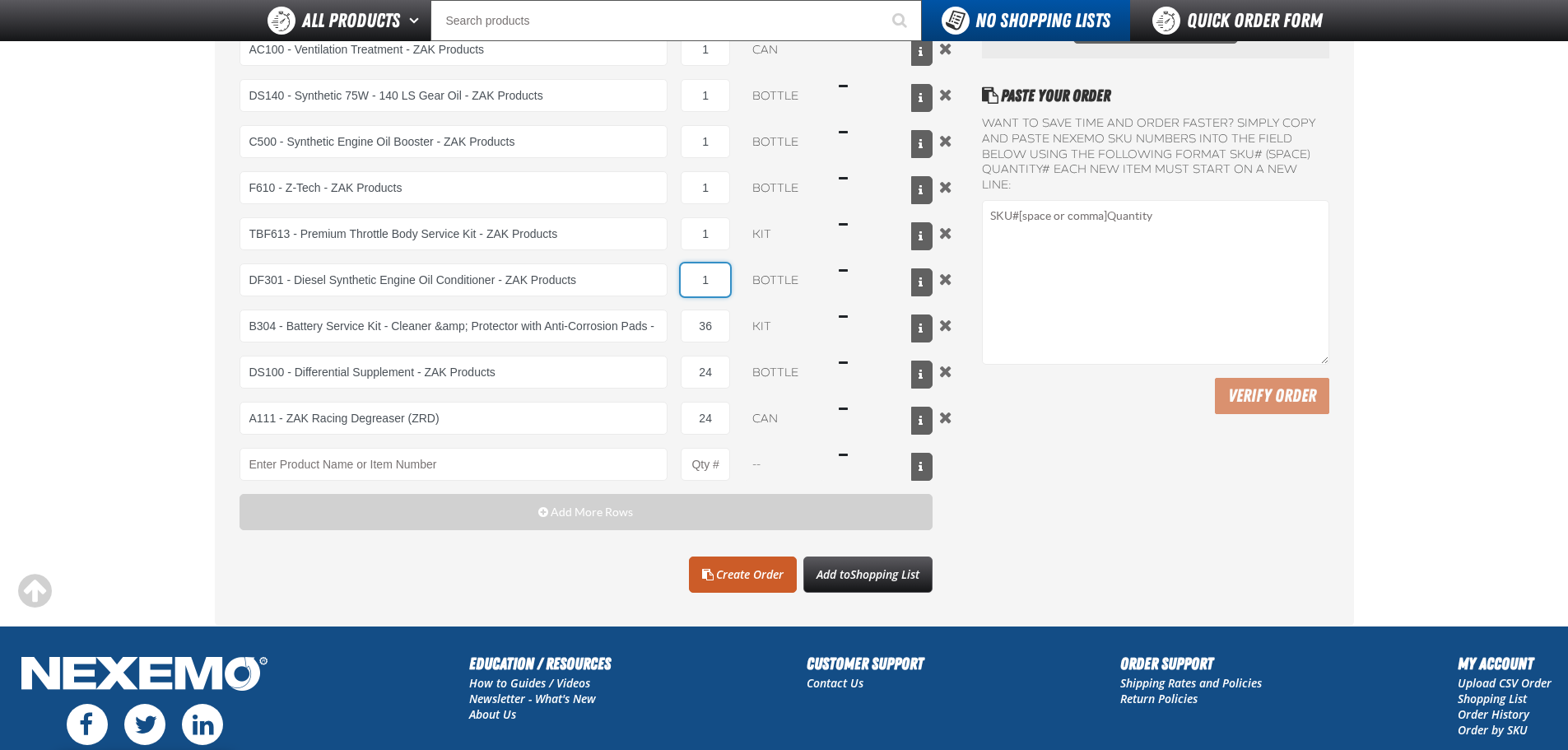
drag, startPoint x: 716, startPoint y: 296, endPoint x: 700, endPoint y: 300, distance: 16.5
click at [700, 300] on div "RK222 - Universal Cooling System Service Kit - ZAK Products RK222 - Universal C…" at bounding box center [587, 188] width 694 height 586
type input "24"
drag, startPoint x: 717, startPoint y: 244, endPoint x: 675, endPoint y: 242, distance: 42.0
click at [675, 242] on div "TBF613 - Premium Throttle Body Service Kit - ZAK Products 1 kit $31.15" at bounding box center [587, 234] width 694 height 33
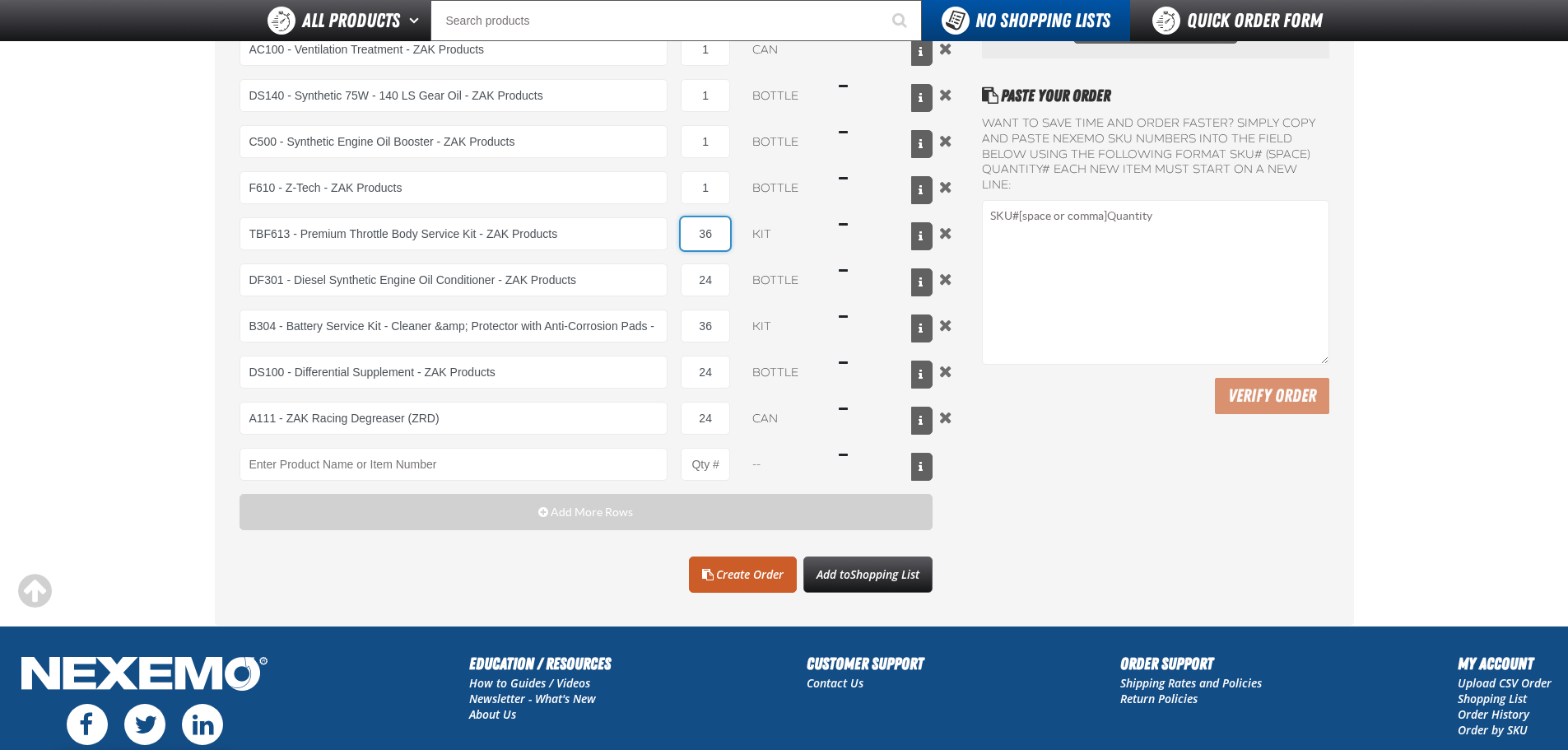
scroll to position [146, 0]
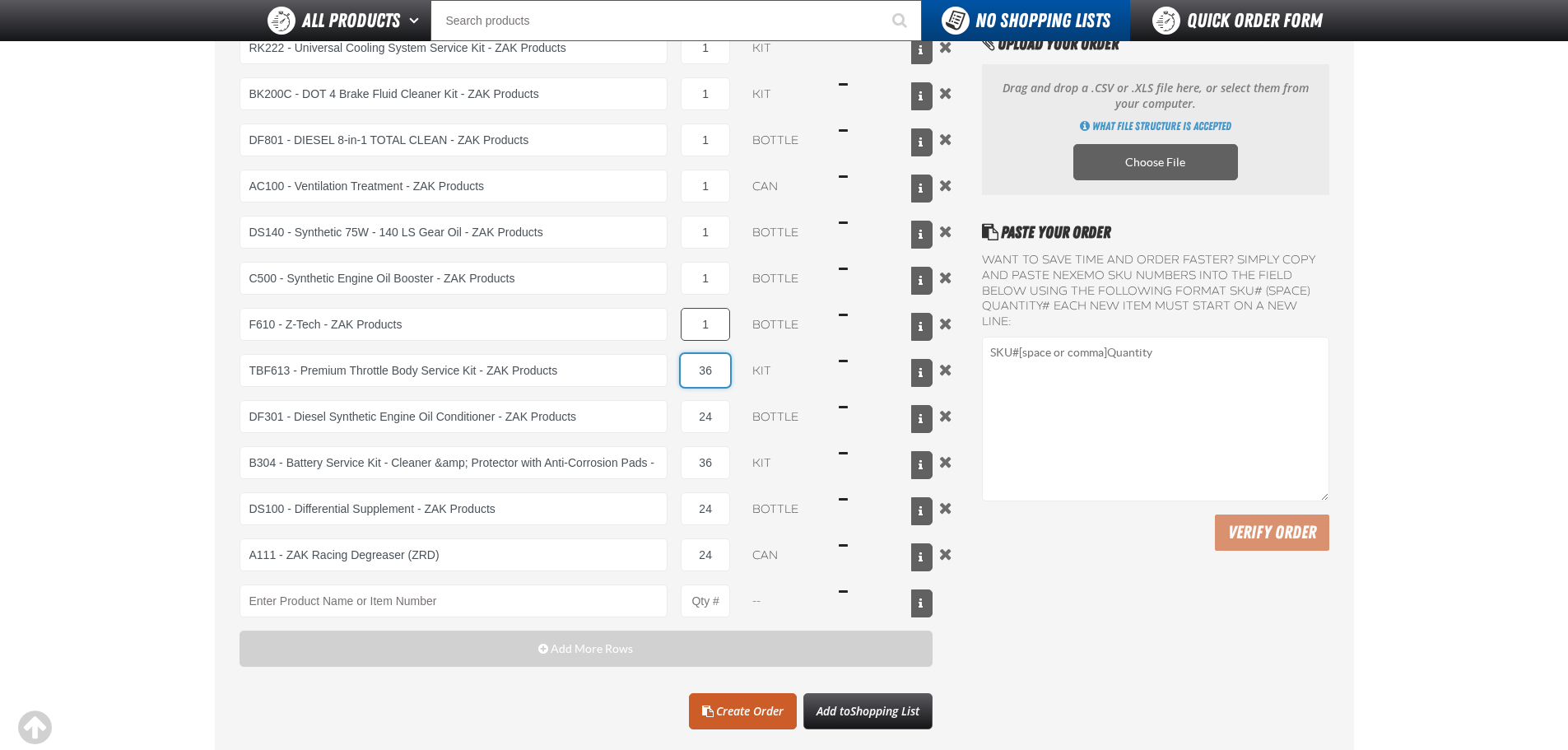
type input "36"
drag, startPoint x: 713, startPoint y: 333, endPoint x: 682, endPoint y: 327, distance: 31.6
click at [682, 327] on input "1" at bounding box center [706, 324] width 50 height 33
type input "96"
drag, startPoint x: 713, startPoint y: 283, endPoint x: 684, endPoint y: 283, distance: 29.0
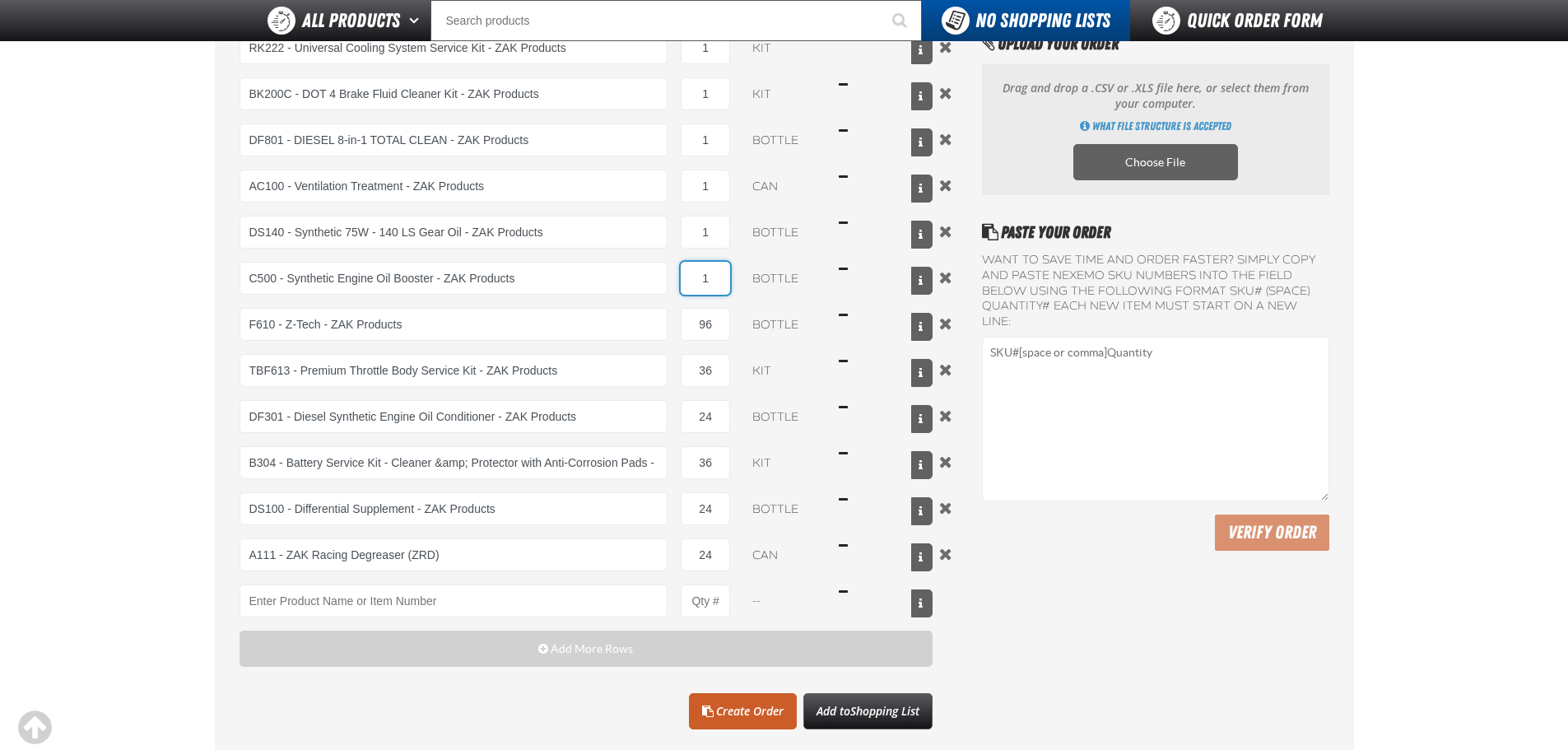
click at [684, 283] on input "1" at bounding box center [706, 279] width 50 height 33
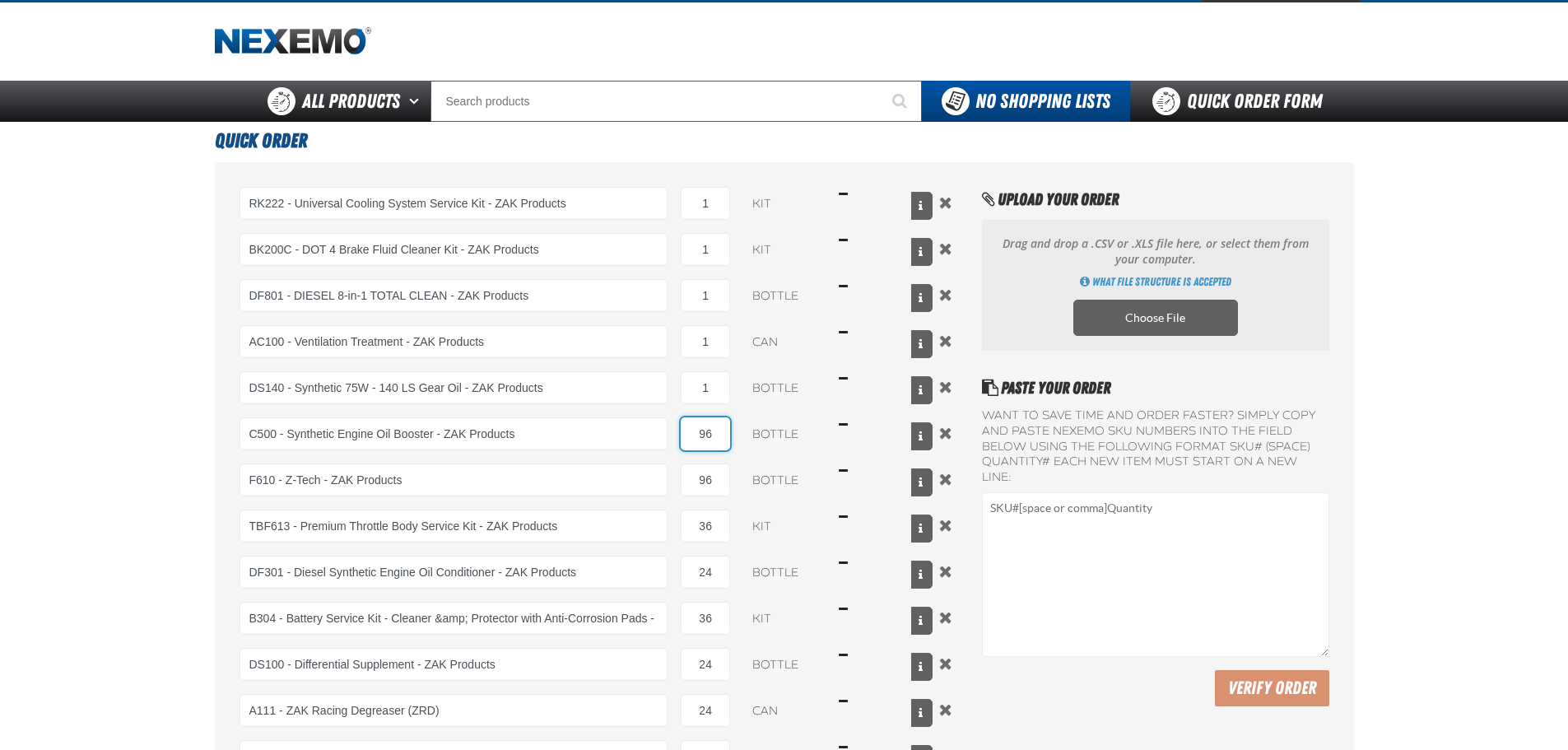
scroll to position [9, 0]
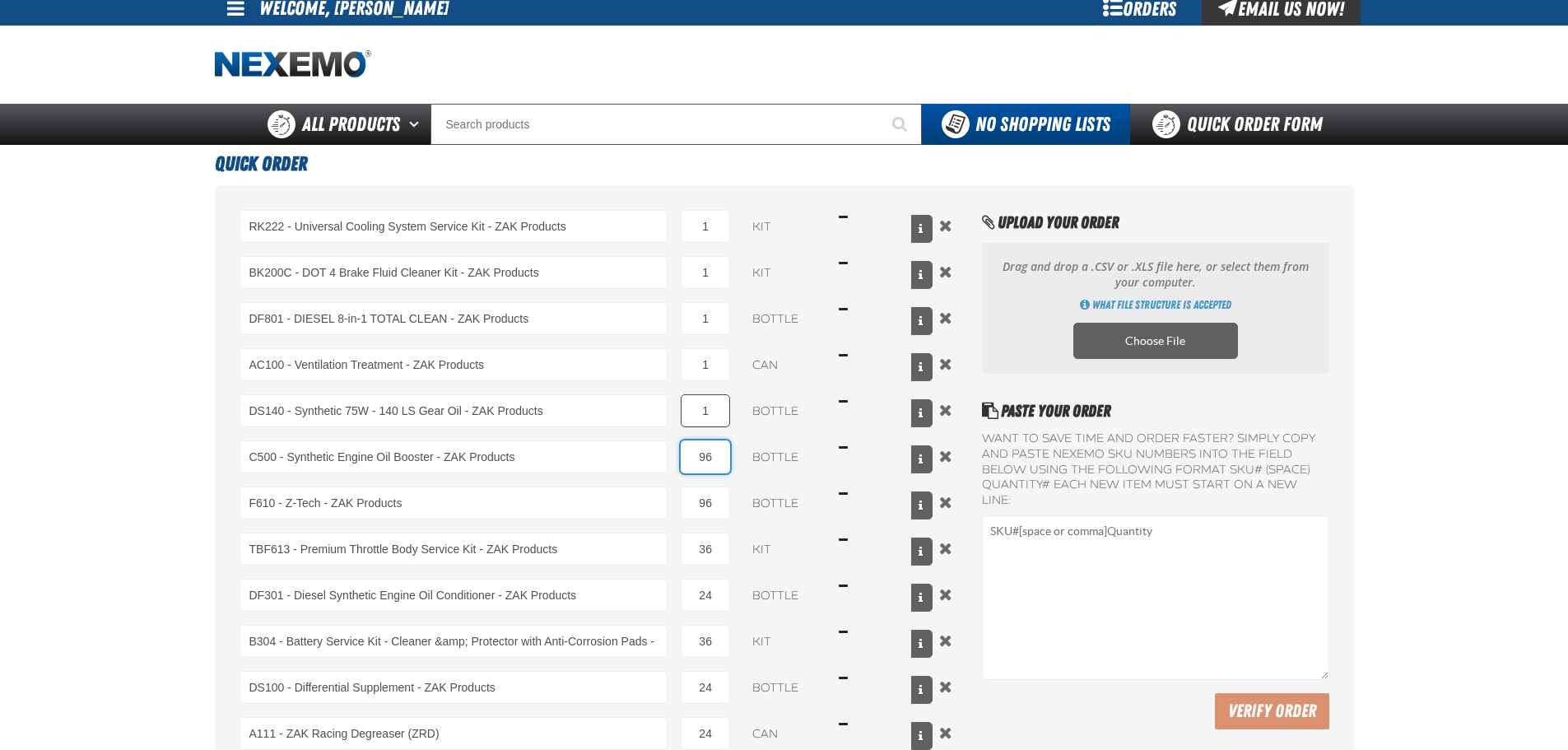
type input "96"
drag, startPoint x: 717, startPoint y: 410, endPoint x: 676, endPoint y: 410, distance: 41.0
click at [676, 410] on div "DS140 - Synthetic 75W - 140 LS Gear Oil - ZAK Products DS140 - Synthetic 75W - …" at bounding box center [587, 411] width 694 height 33
type input "24"
drag, startPoint x: 718, startPoint y: 369, endPoint x: 674, endPoint y: 366, distance: 44.1
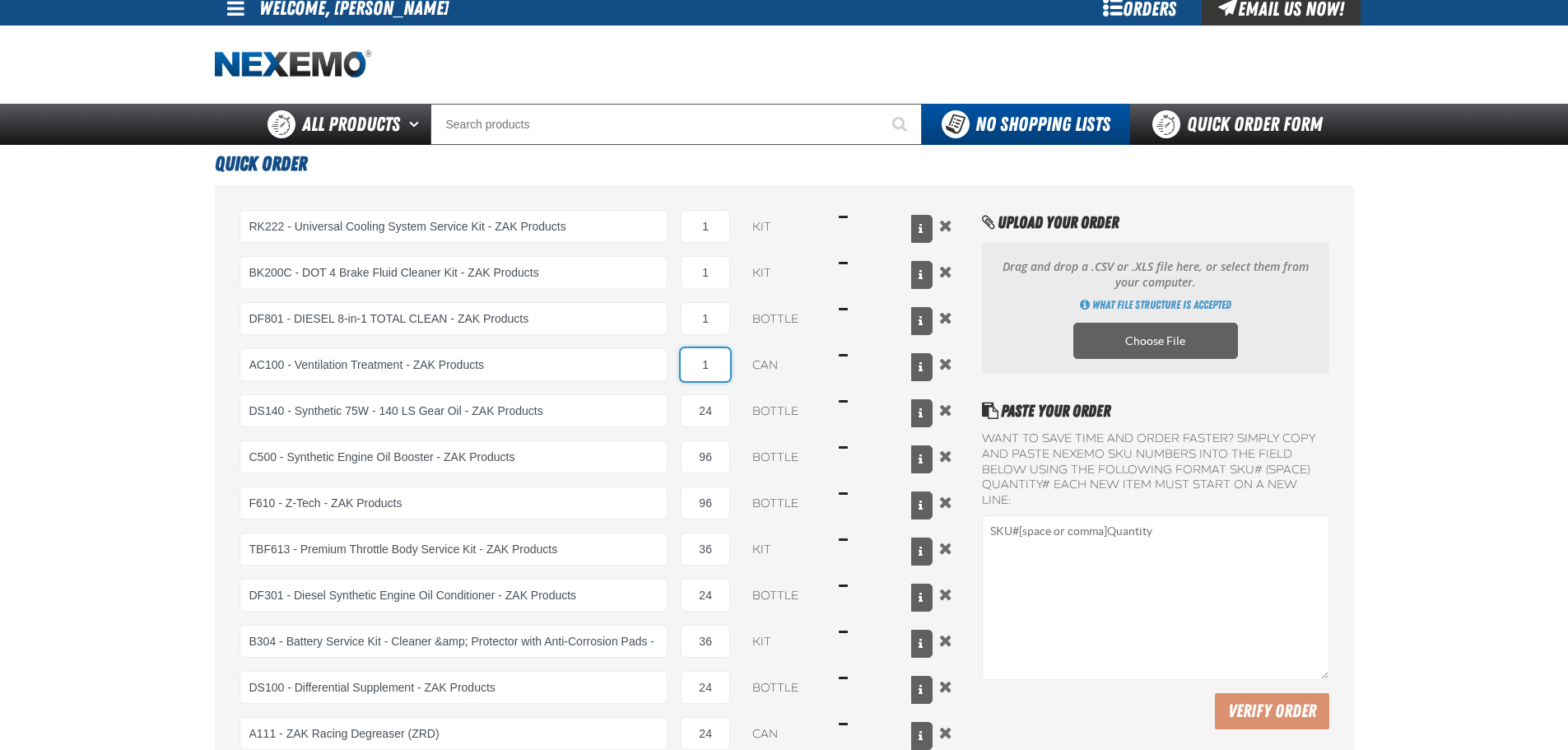
click at [674, 366] on div "AC100 - Ventilation Treatment - ZAK Products AC100 - Ventilation Treatment - ZA…" at bounding box center [587, 364] width 694 height 33
type input "48"
drag, startPoint x: 716, startPoint y: 320, endPoint x: 643, endPoint y: 323, distance: 73.1
click at [643, 323] on div "DF801 - DIESEL 8-in-1 TOTAL CLEAN - ZAK Products DF801 - DIESEL 8-in-1 TOTAL CL…" at bounding box center [587, 319] width 694 height 33
type input "36"
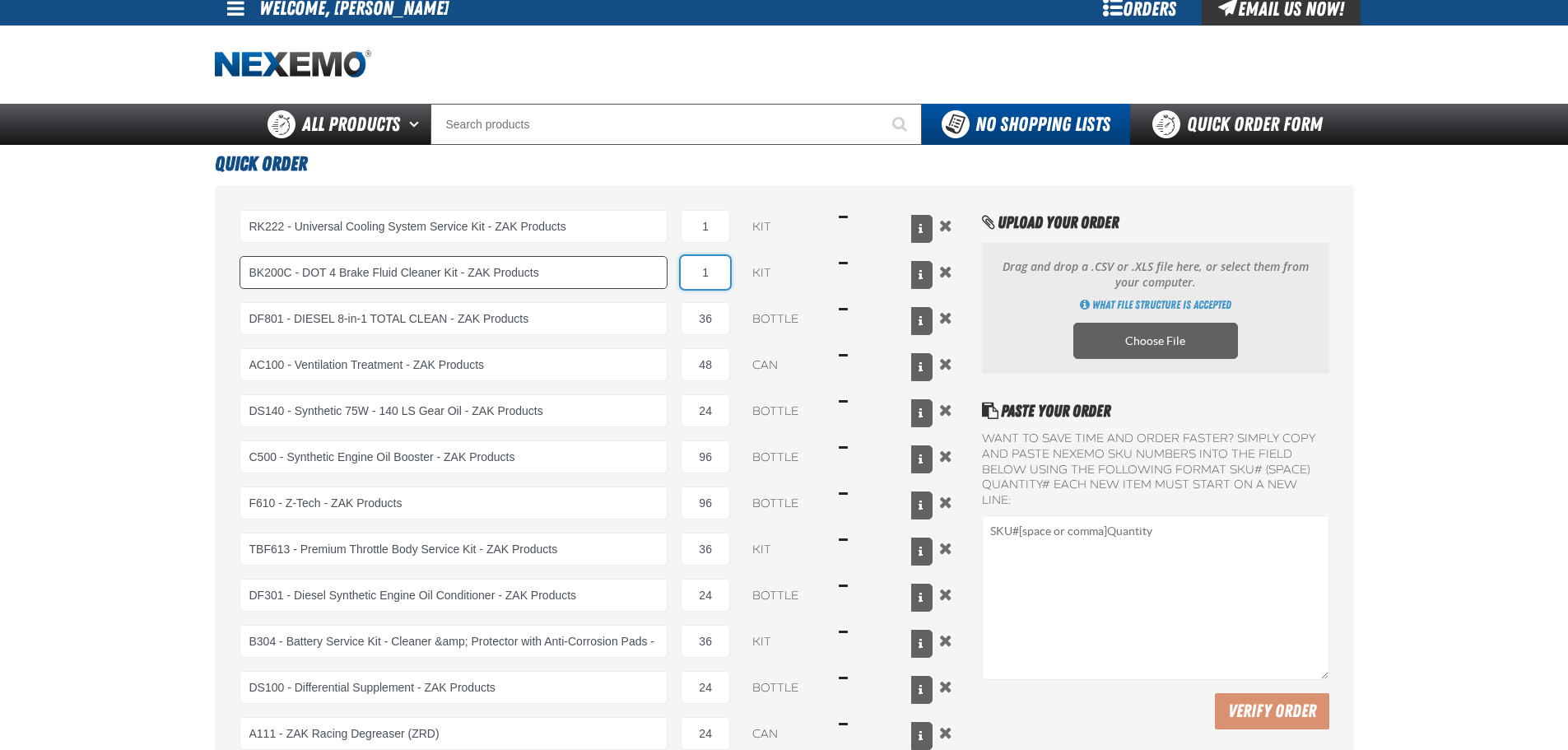
drag, startPoint x: 711, startPoint y: 278, endPoint x: 660, endPoint y: 278, distance: 51.0
click at [660, 278] on div "BK200C - DOT 4 Brake Fluid Cleaner Kit - ZAK Products BK200 - DOT 4 Brake Fluid…" at bounding box center [587, 273] width 694 height 33
type input "24"
drag, startPoint x: 716, startPoint y: 237, endPoint x: 655, endPoint y: 237, distance: 61.0
click at [655, 237] on div "RK222 - Universal Cooling System Service Kit - ZAK Products RK222 - Universal C…" at bounding box center [587, 226] width 694 height 33
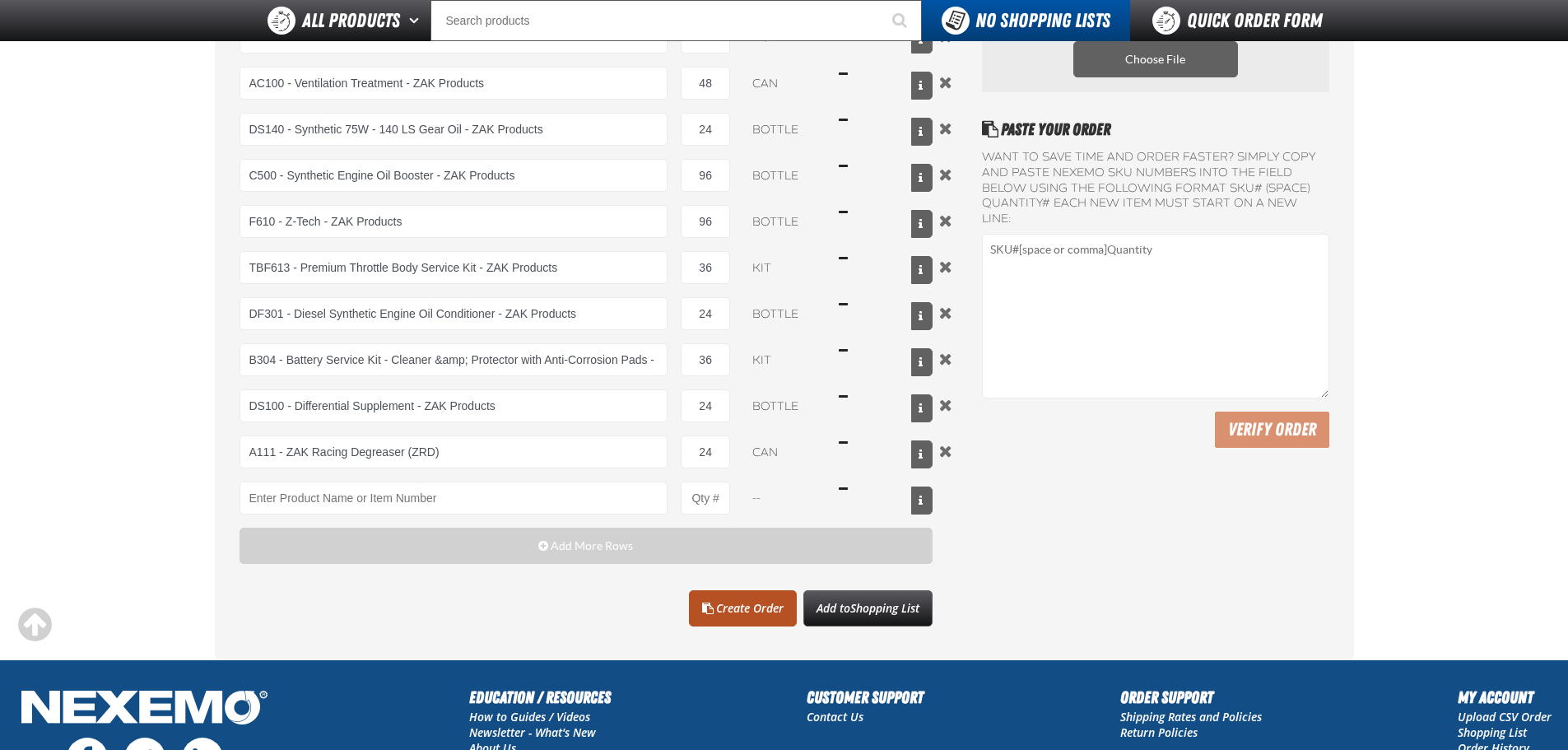
scroll to position [421, 0]
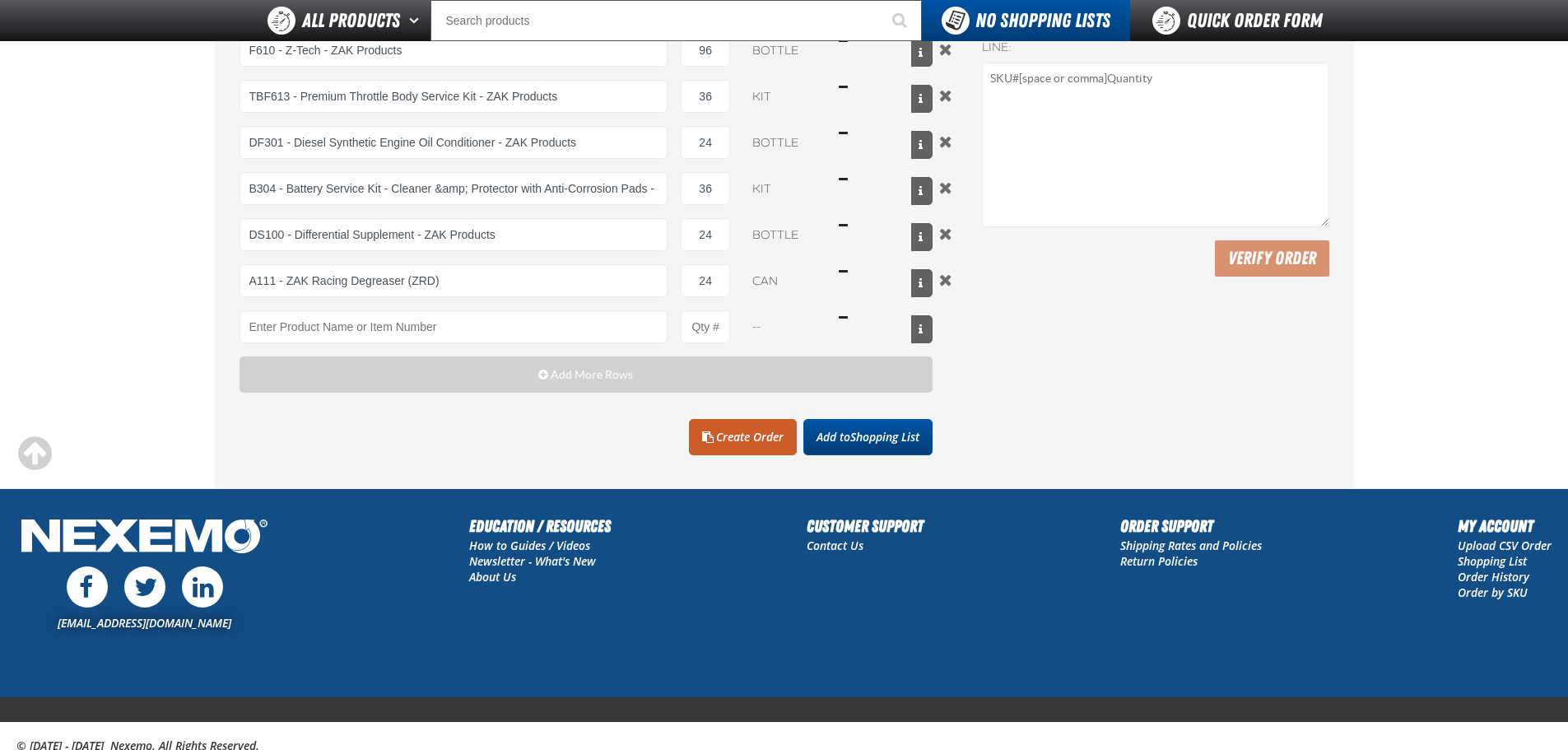
type input "24"
click at [829, 435] on span "Add to Shopping List" at bounding box center [868, 436] width 103 height 16
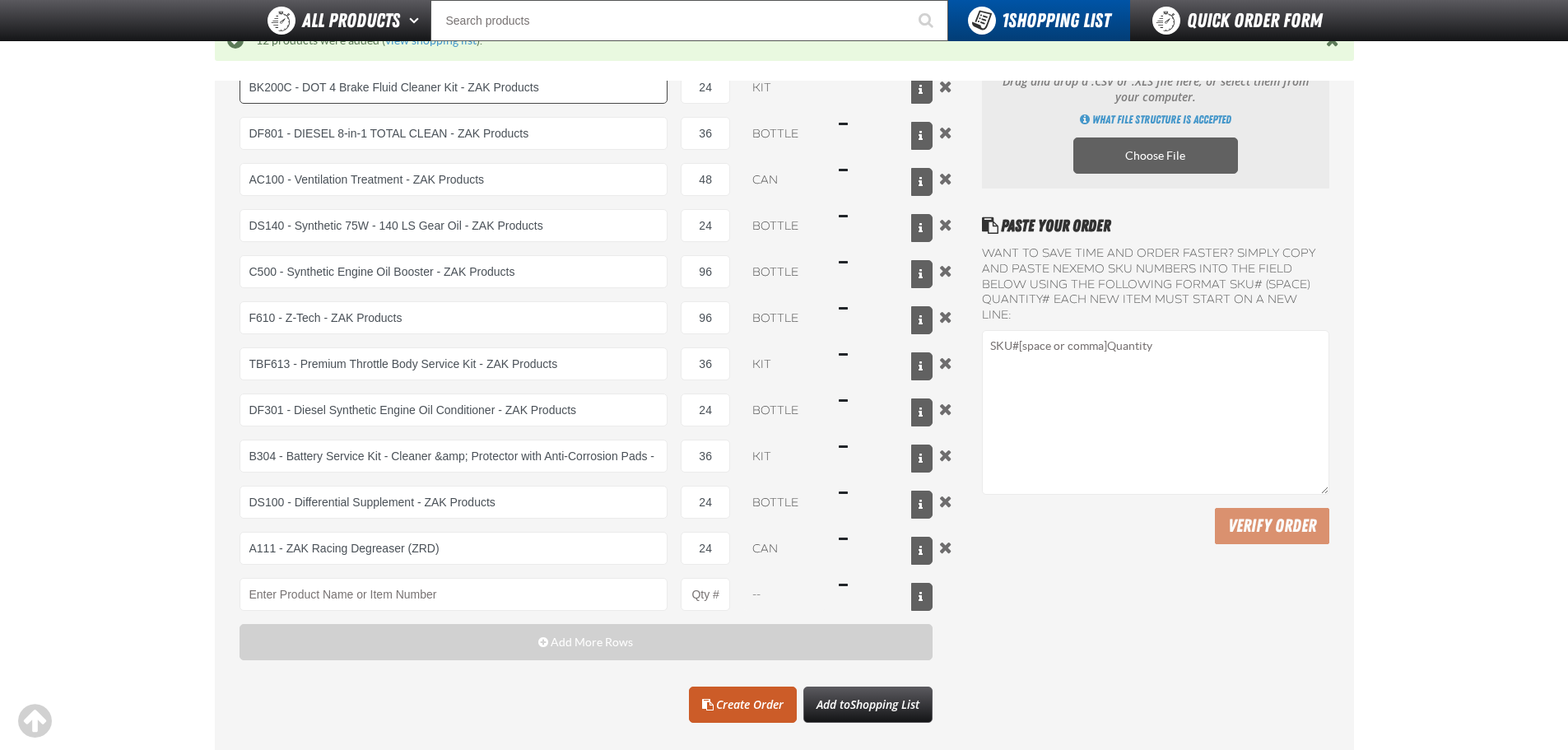
scroll to position [227, 0]
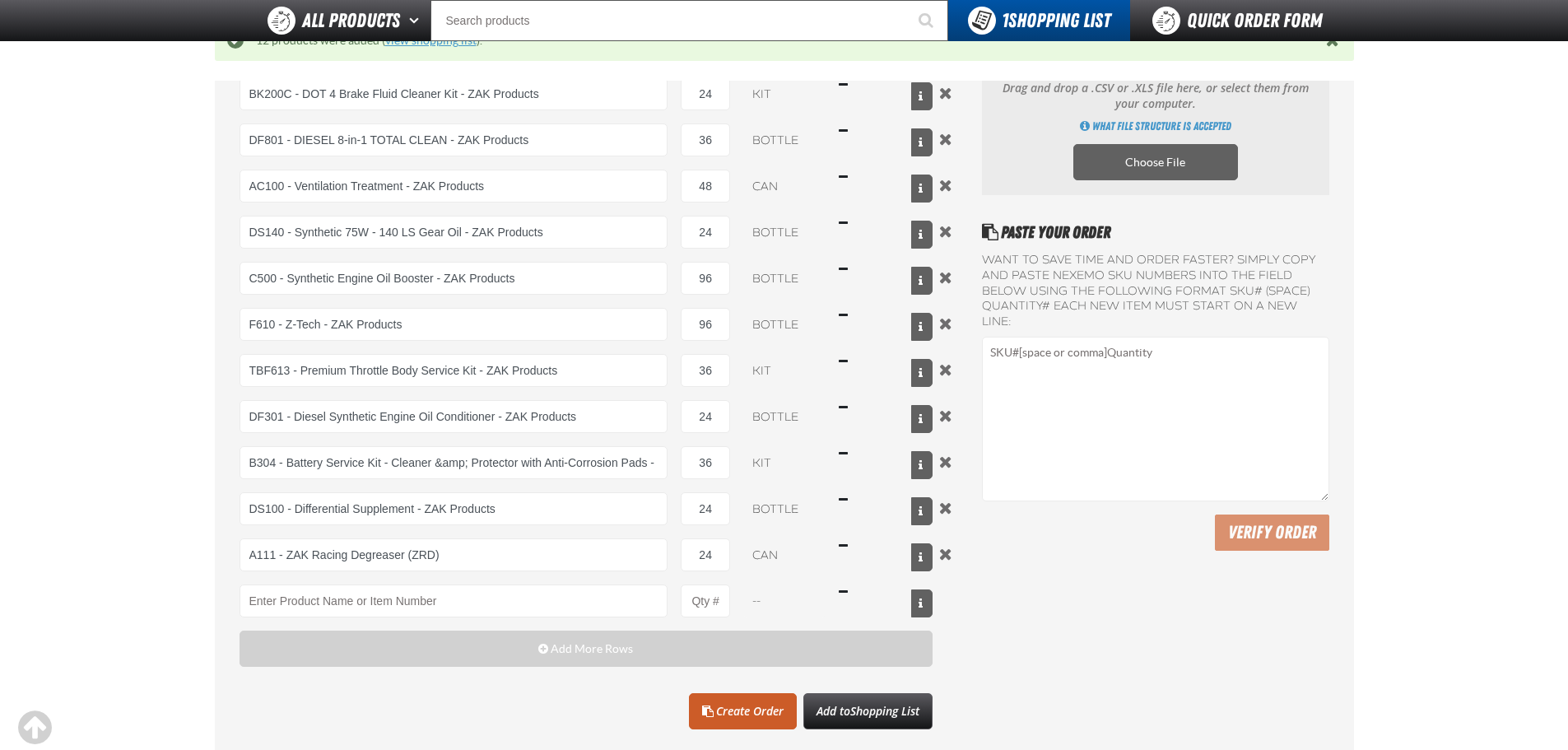
click at [444, 45] on link "view shopping list" at bounding box center [431, 41] width 92 height 14
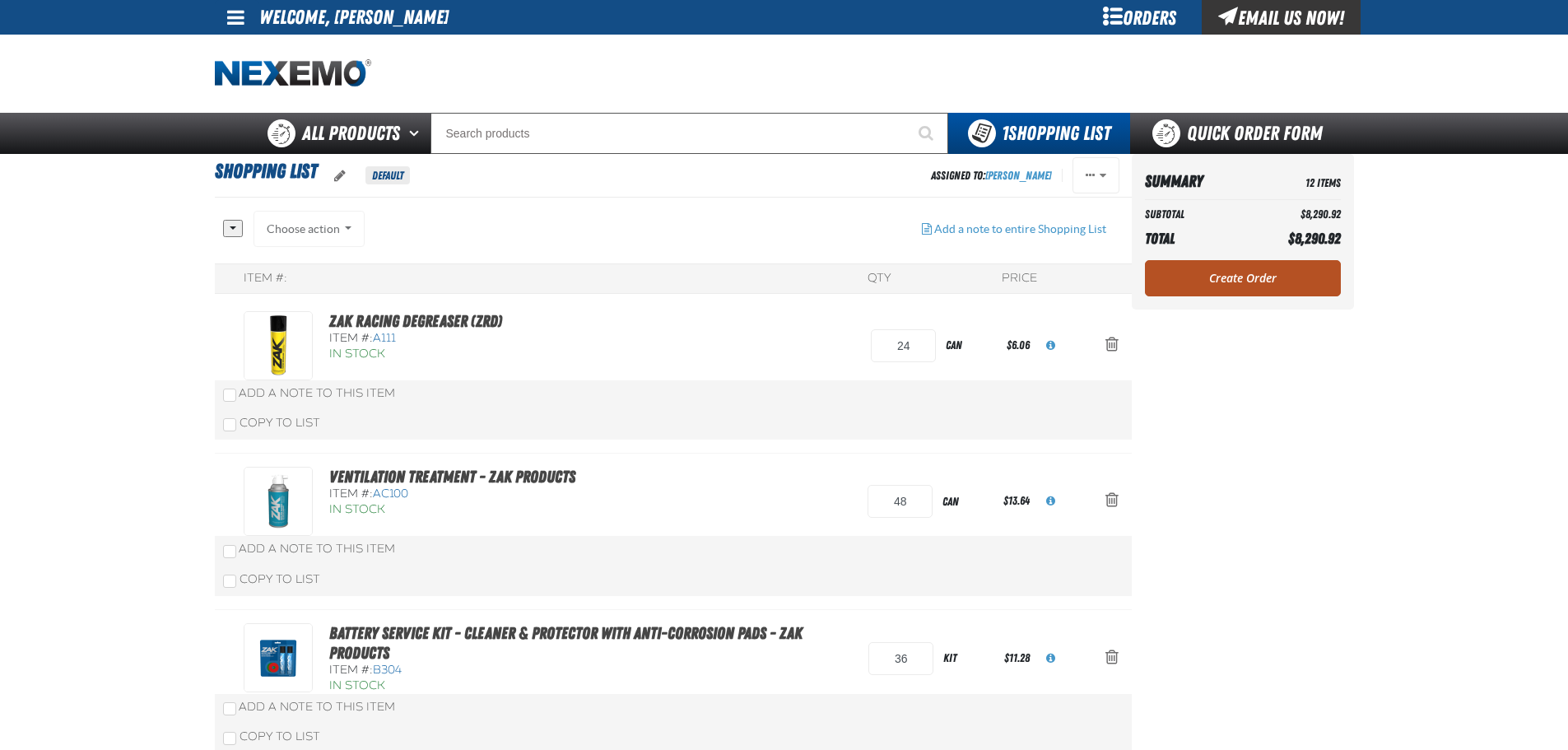
click at [1192, 265] on link "Create Order" at bounding box center [1243, 278] width 196 height 36
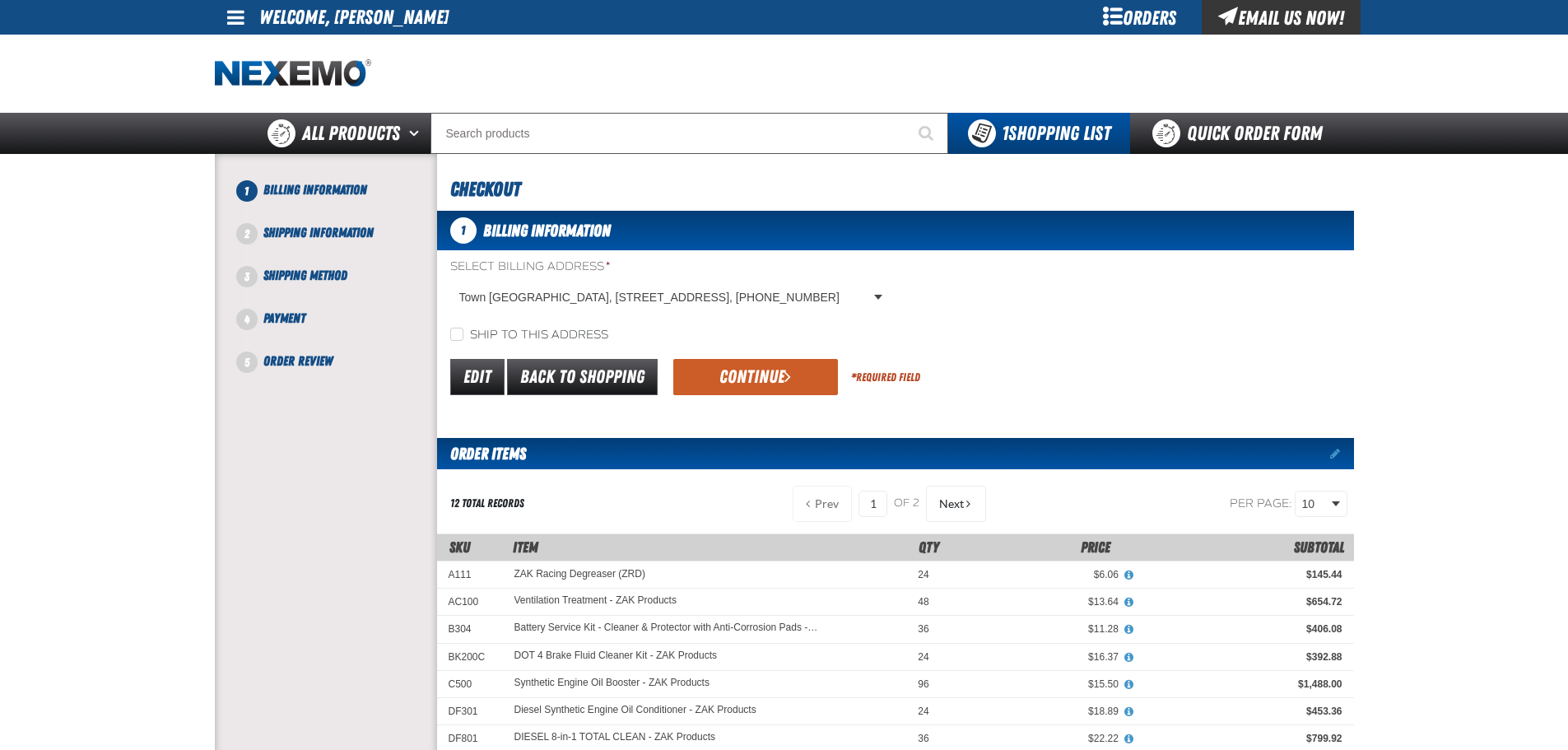
click at [472, 332] on label "Ship to this address" at bounding box center [529, 335] width 158 height 16
click at [464, 332] on input "Ship to this address" at bounding box center [457, 334] width 14 height 14
checkbox input "true"
click at [736, 377] on button "Continue" at bounding box center [755, 376] width 165 height 36
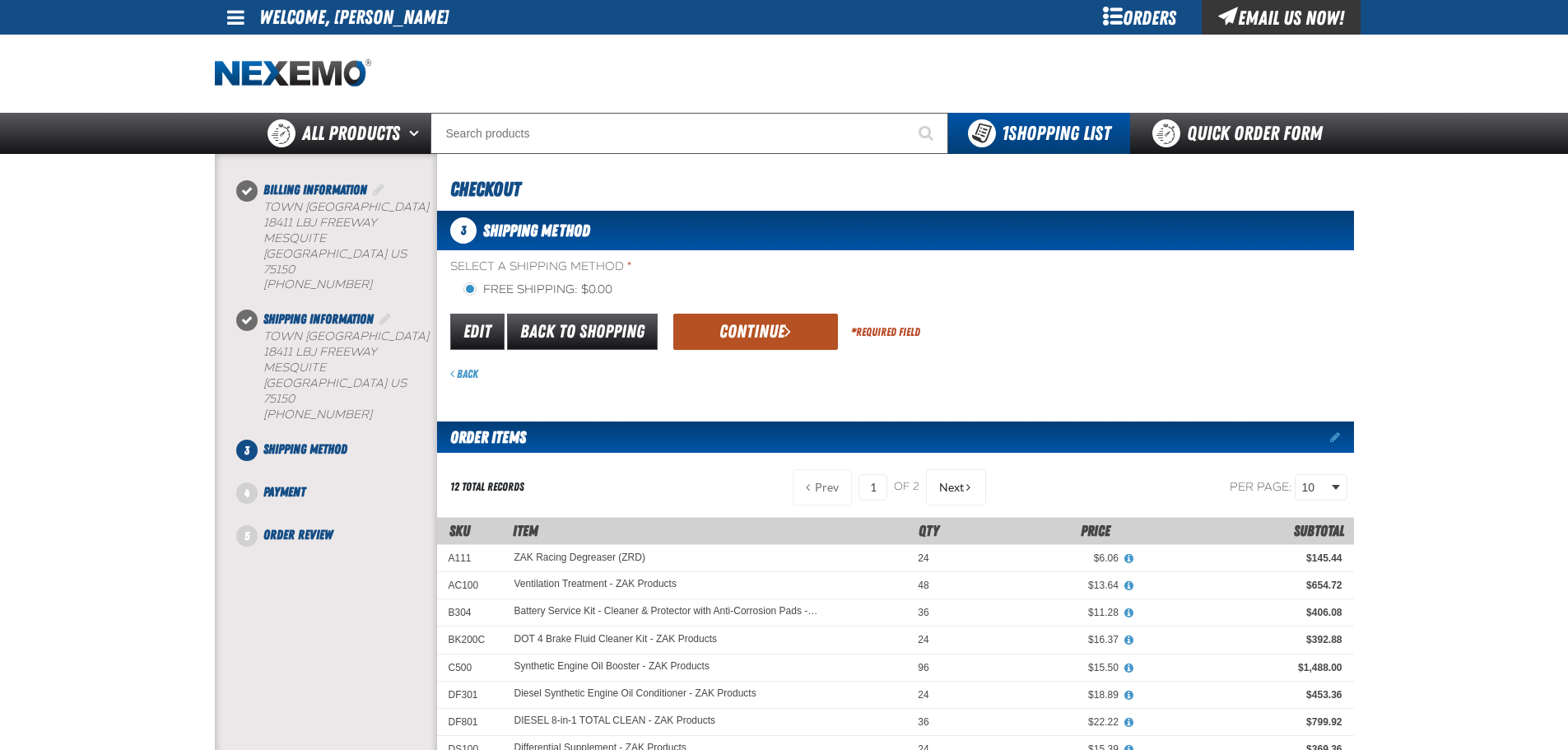
click at [754, 348] on button "Continue" at bounding box center [755, 331] width 165 height 36
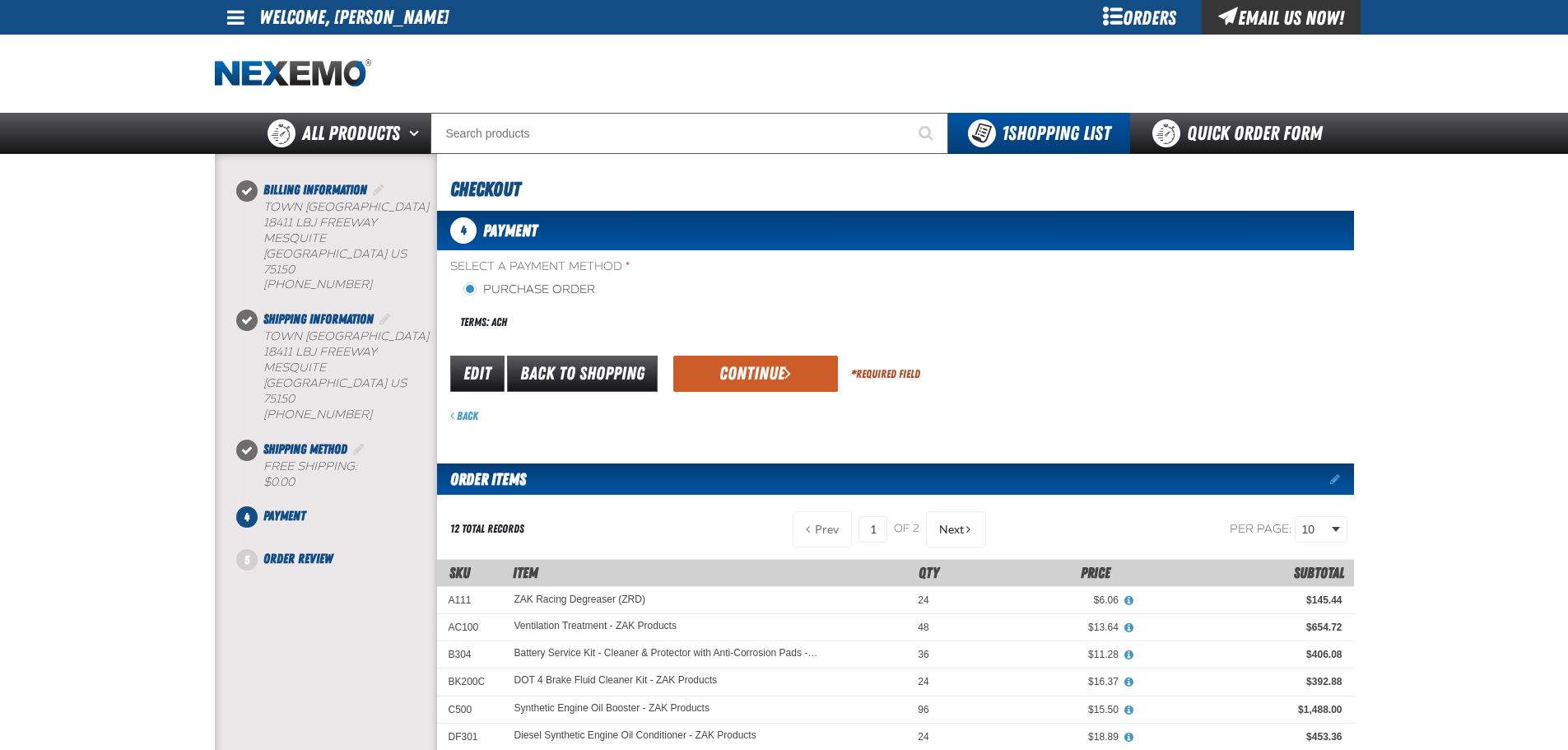
click at [754, 373] on button "Continue" at bounding box center [755, 373] width 165 height 36
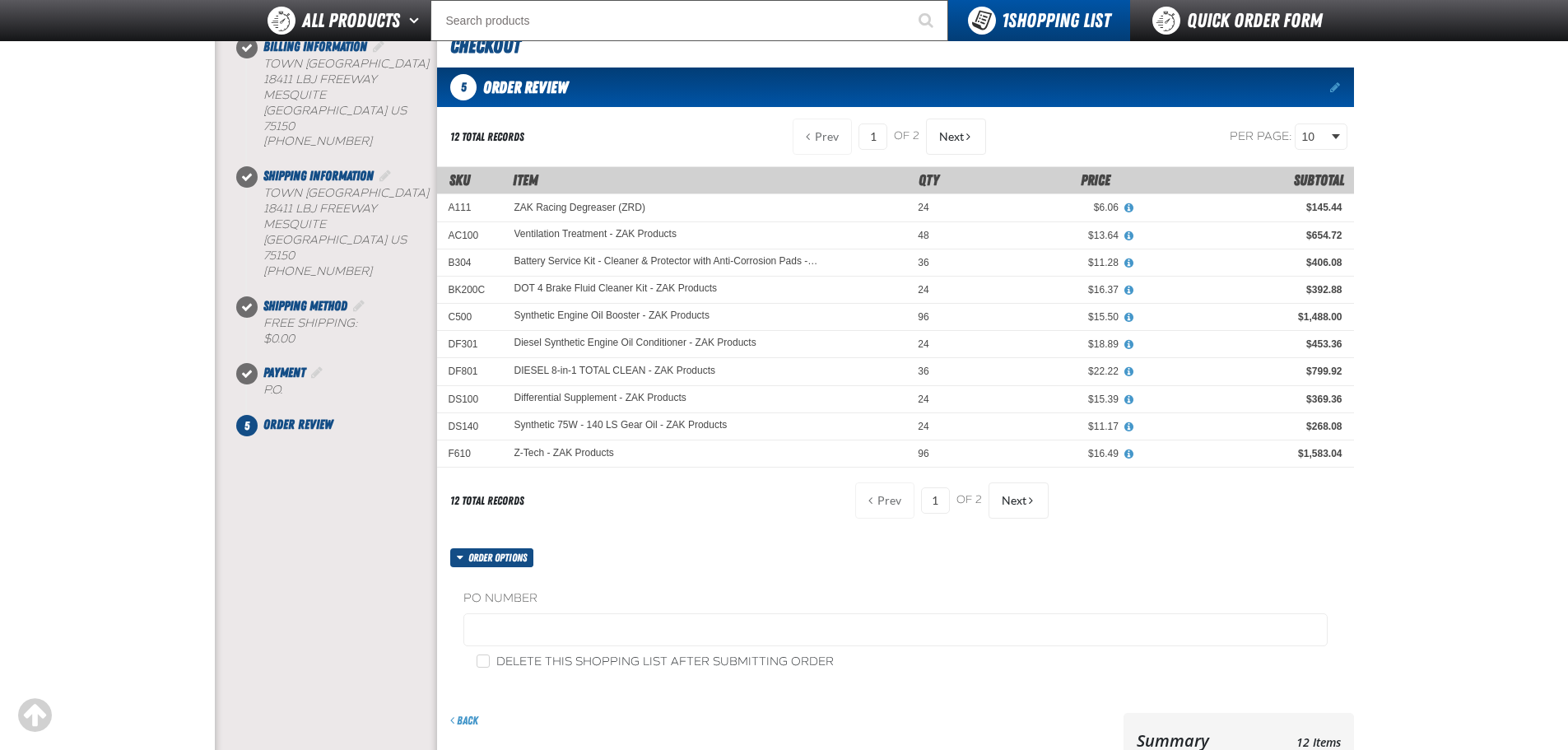
scroll to position [137, 0]
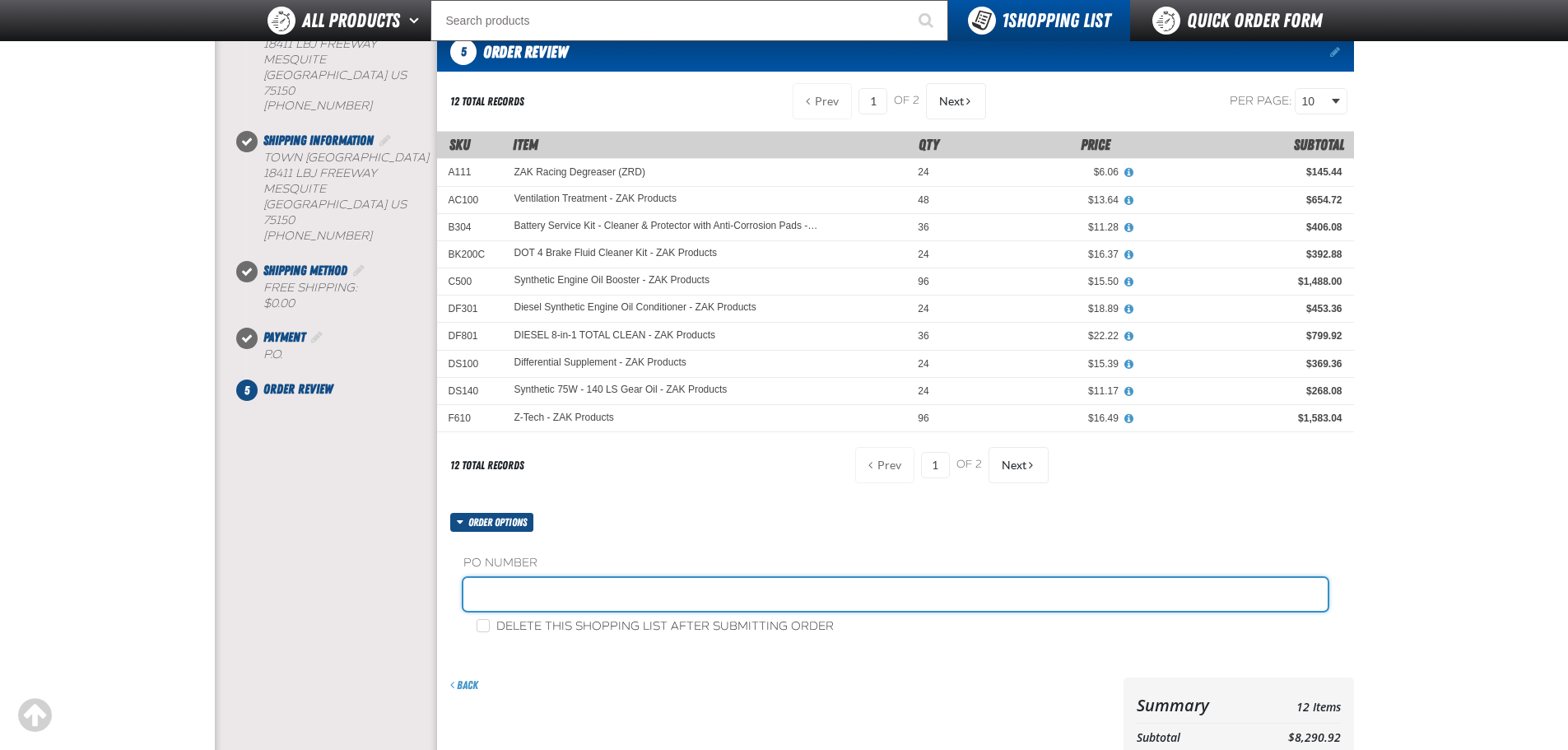
click at [552, 579] on input "text" at bounding box center [896, 594] width 864 height 33
type input "STOCK"
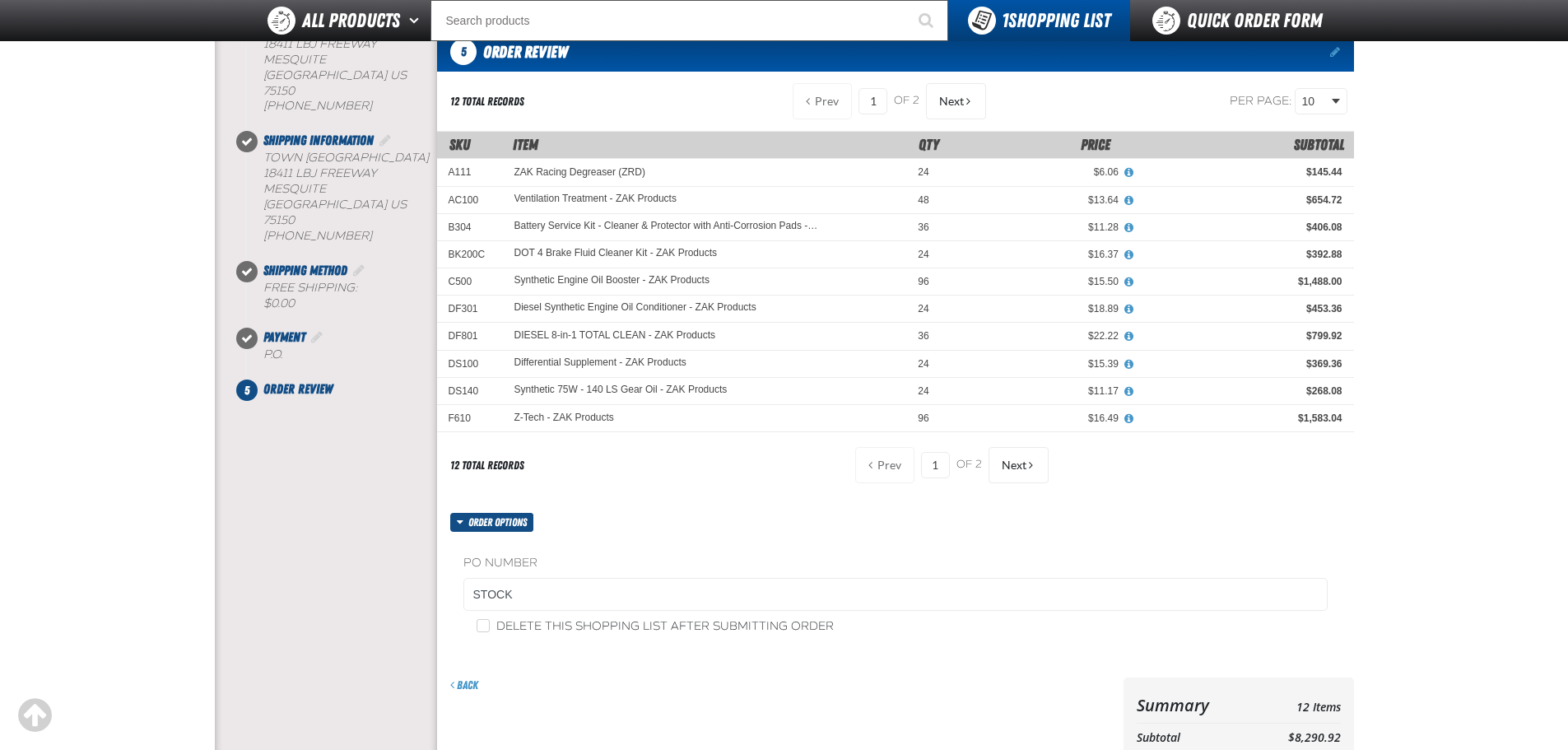
click at [580, 636] on div "PO Number STOCK Delete this shopping list after submitting order" at bounding box center [896, 594] width 917 height 126
click at [583, 633] on label "Delete this shopping list after submitting order" at bounding box center [655, 626] width 358 height 16
click at [490, 632] on input "Delete this shopping list after submitting order" at bounding box center [483, 625] width 14 height 14
checkbox input "true"
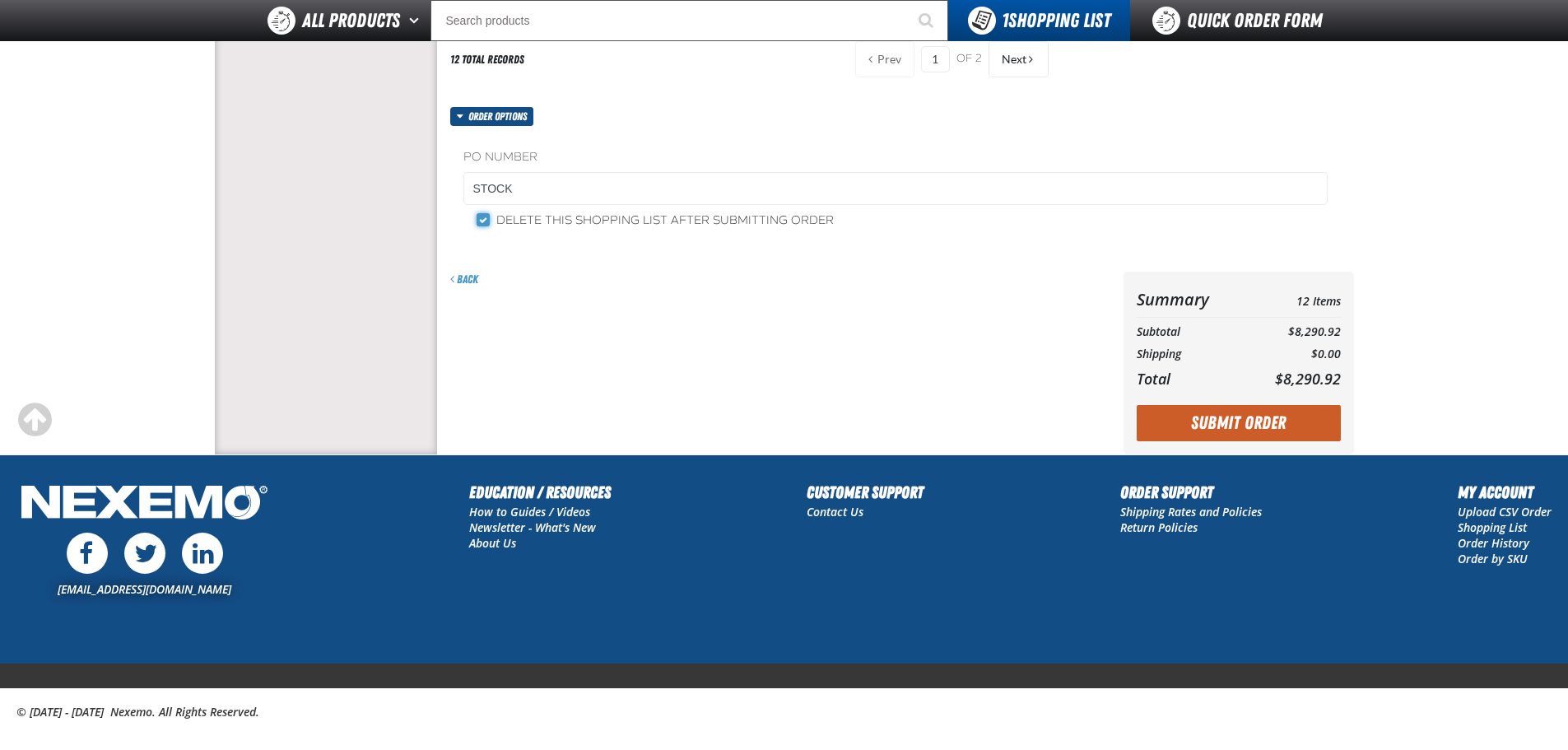
scroll to position [549, 0]
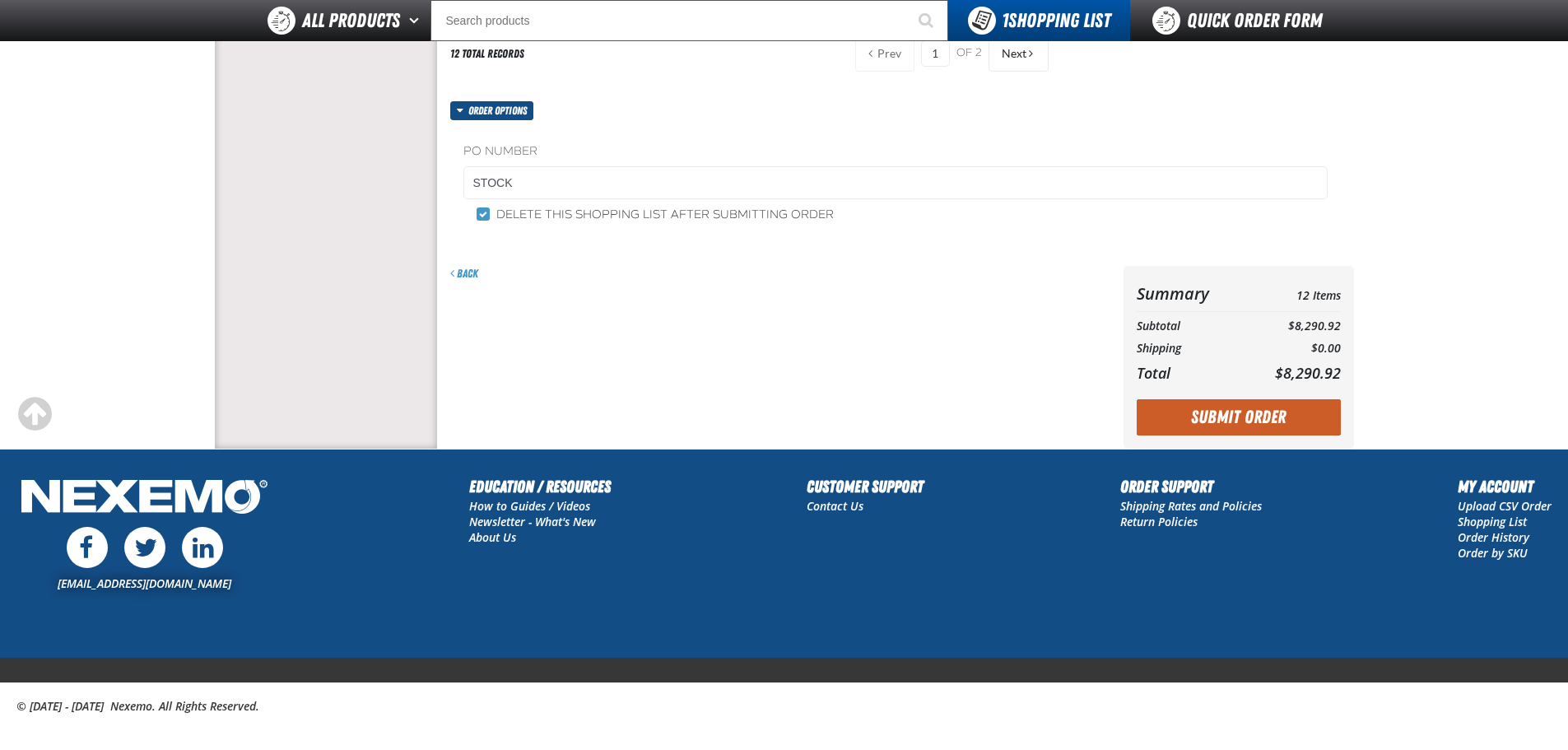
click at [1202, 417] on button "Submit Order" at bounding box center [1240, 417] width 205 height 36
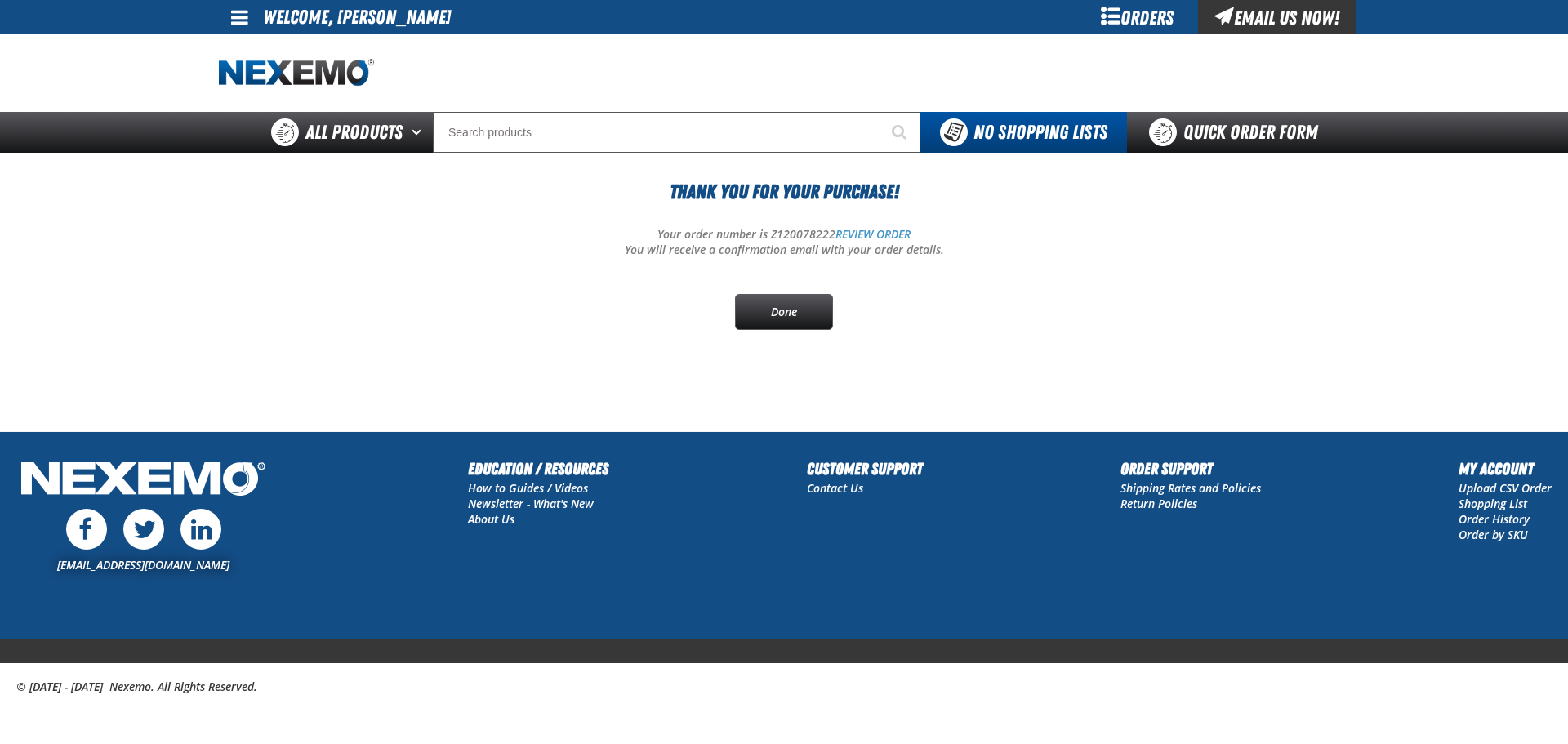
click at [712, 304] on div "Thank You For Your Purchase! Your order number is Z120078222 REVIEW ORDER You w…" at bounding box center [783, 253] width 1130 height 153
click at [738, 306] on link "Done" at bounding box center [783, 311] width 98 height 36
